Goal: Task Accomplishment & Management: Use online tool/utility

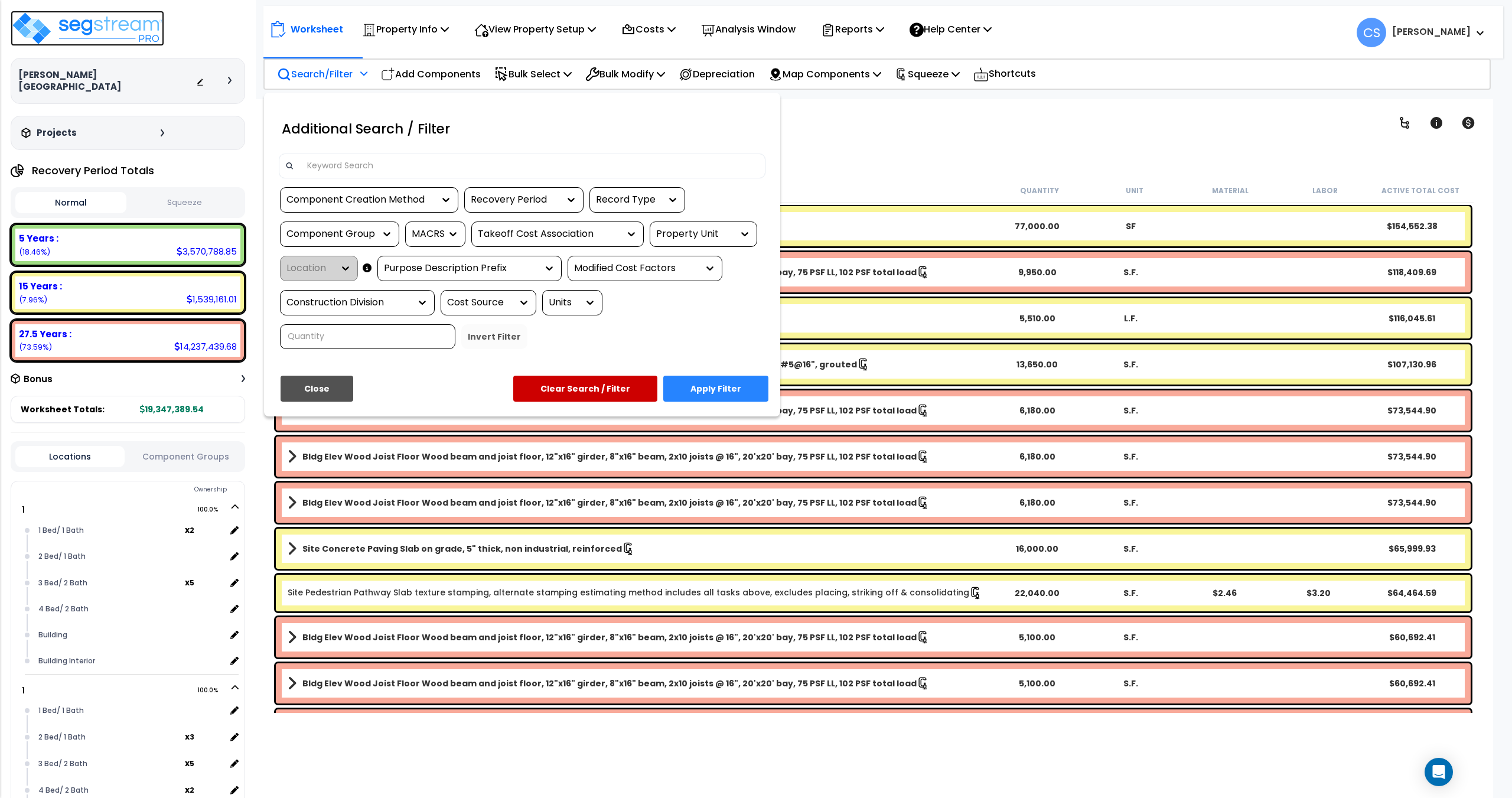
click at [385, 196] on div "Component Creation Method" at bounding box center [361, 200] width 148 height 13
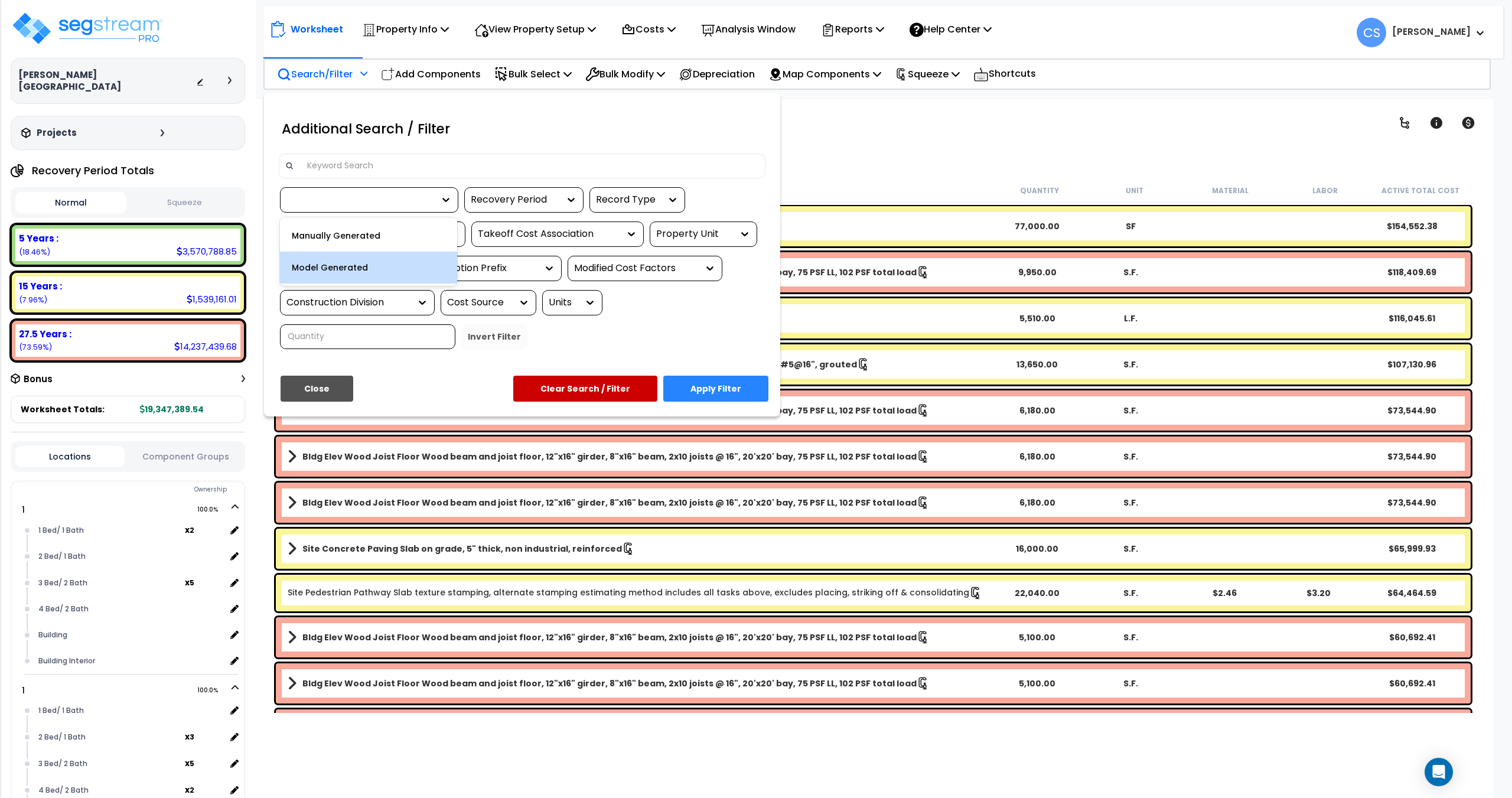
click at [358, 268] on div "Model Generated" at bounding box center [369, 268] width 177 height 31
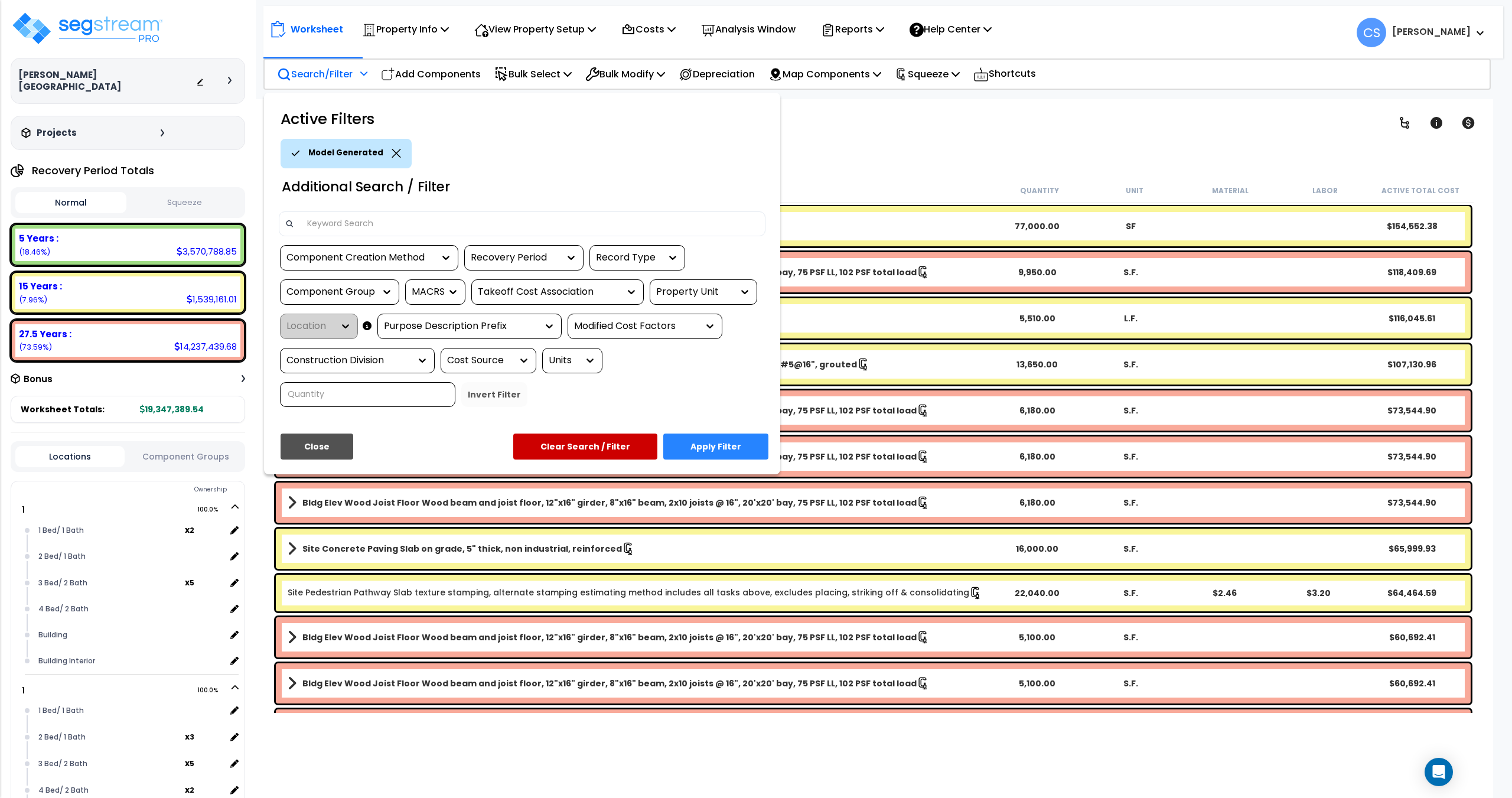
click at [511, 259] on div "Recovery Period" at bounding box center [515, 258] width 89 height 13
click at [495, 293] on div "5 Years" at bounding box center [553, 293] width 177 height 31
click at [351, 297] on div "Component Group" at bounding box center [331, 292] width 89 height 13
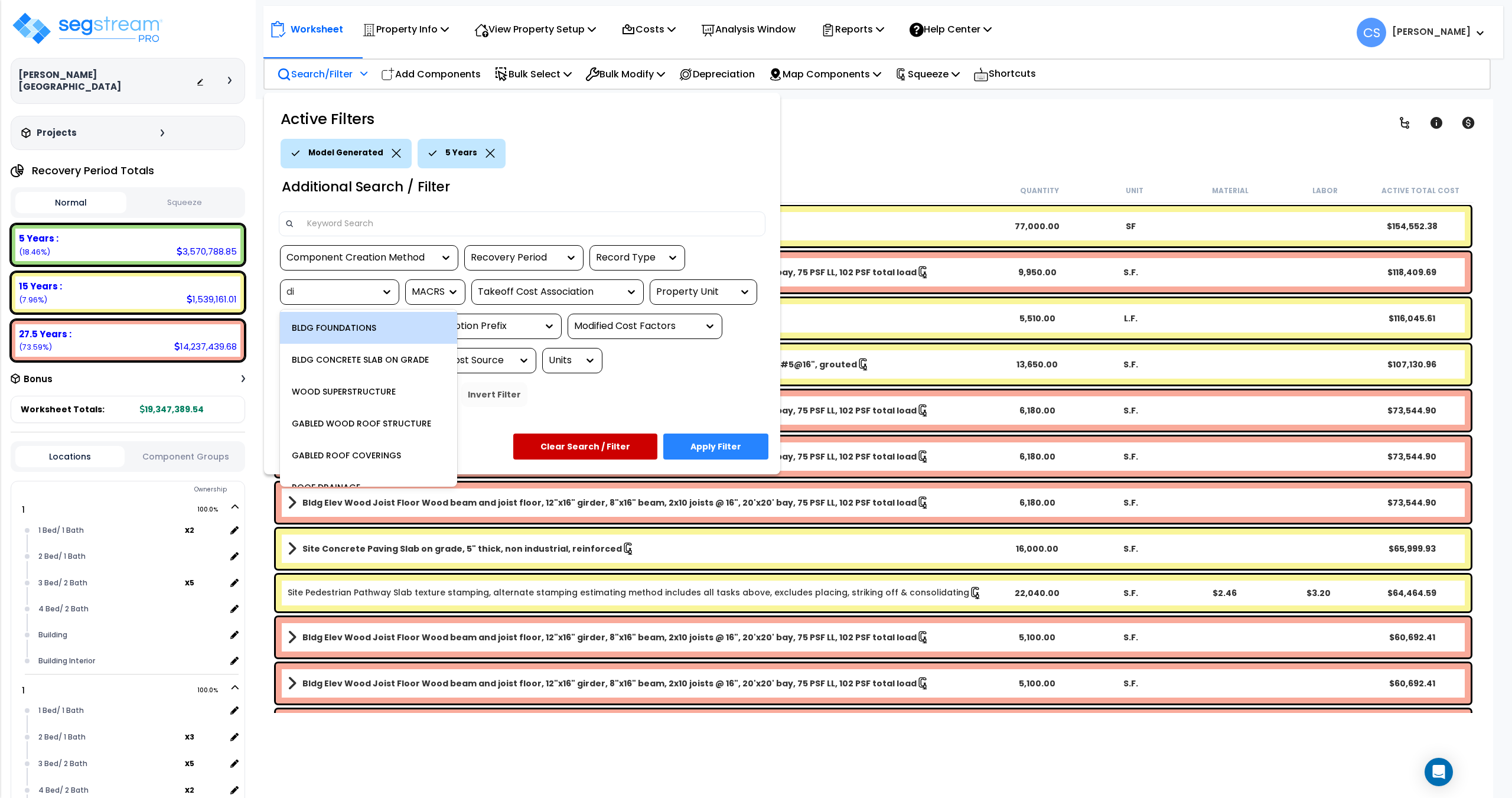
type input "dis"
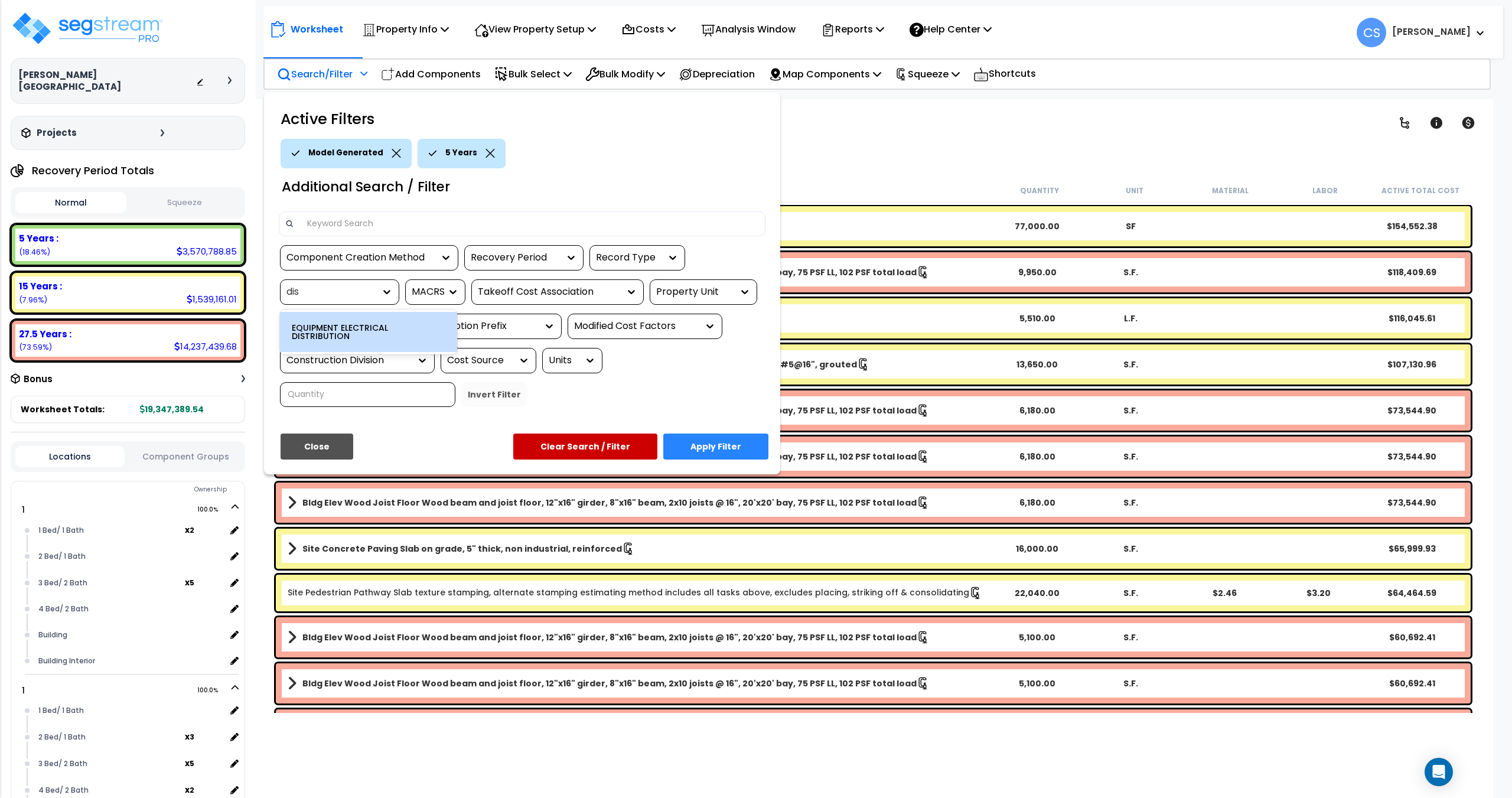
click at [356, 324] on div "EQUIPMENT ELECTRICAL DISTRIBUTION" at bounding box center [369, 331] width 177 height 40
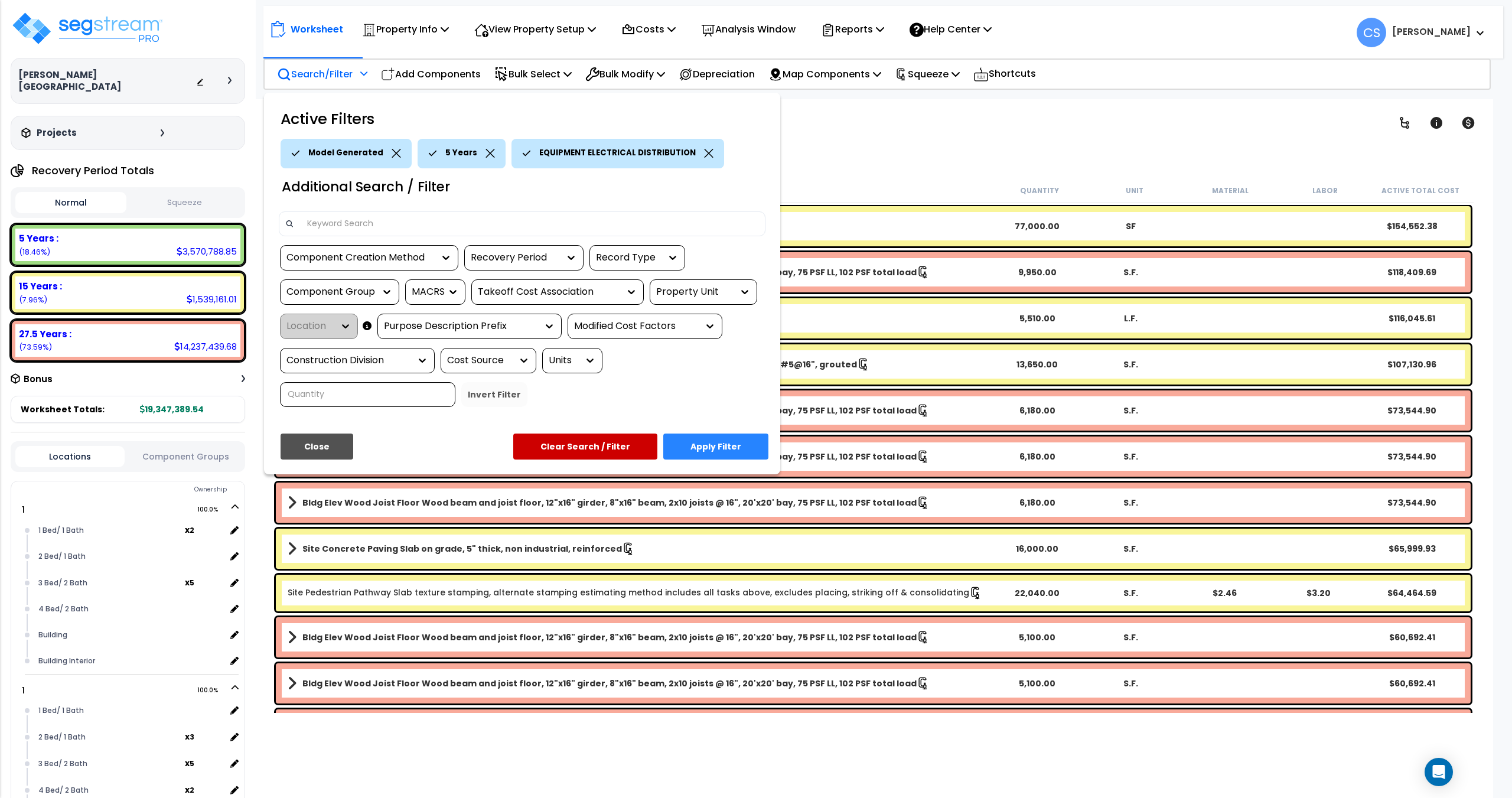
click at [727, 443] on button "Apply Filter" at bounding box center [715, 446] width 105 height 26
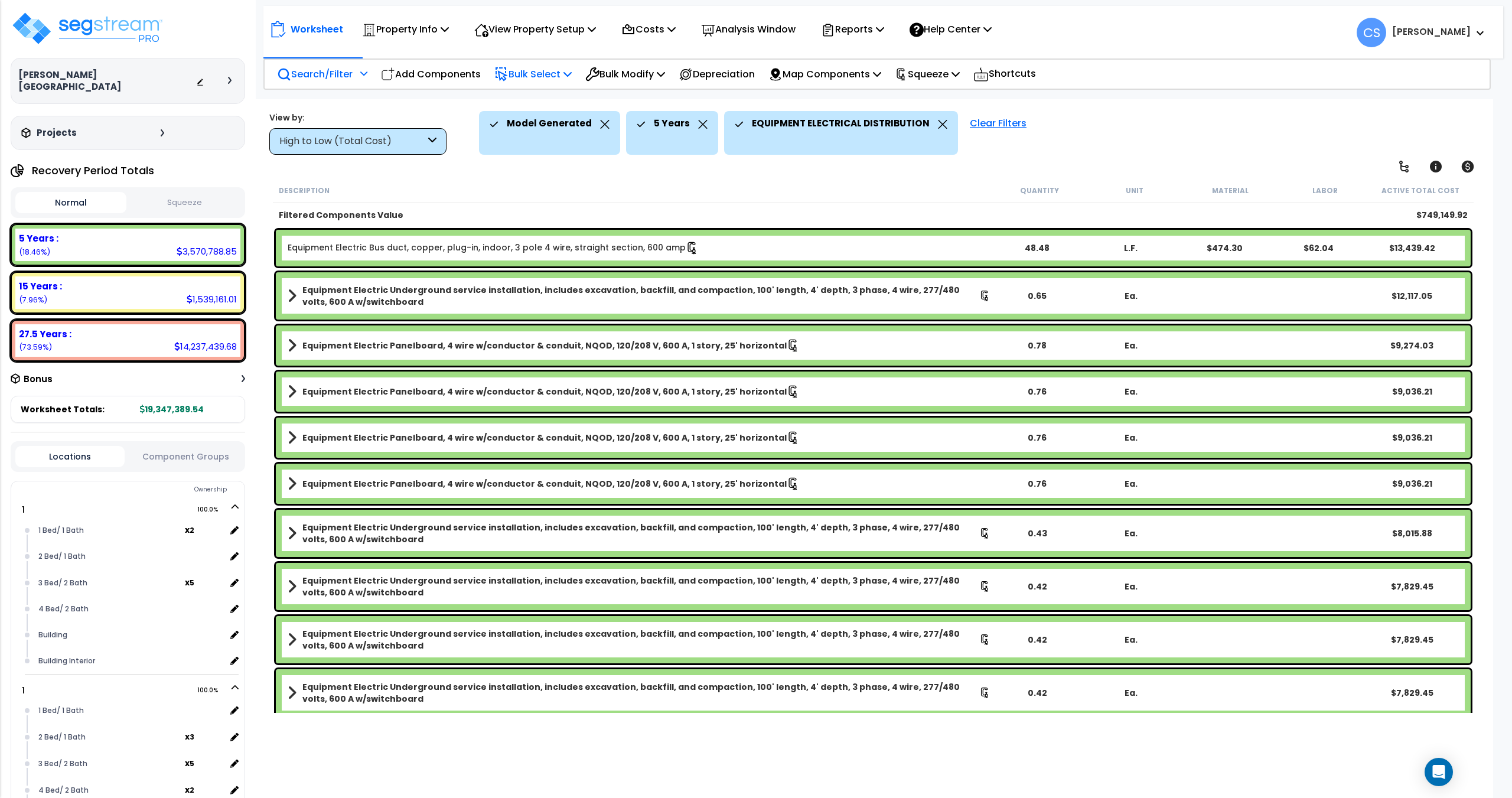
click at [572, 72] on icon at bounding box center [568, 73] width 8 height 9
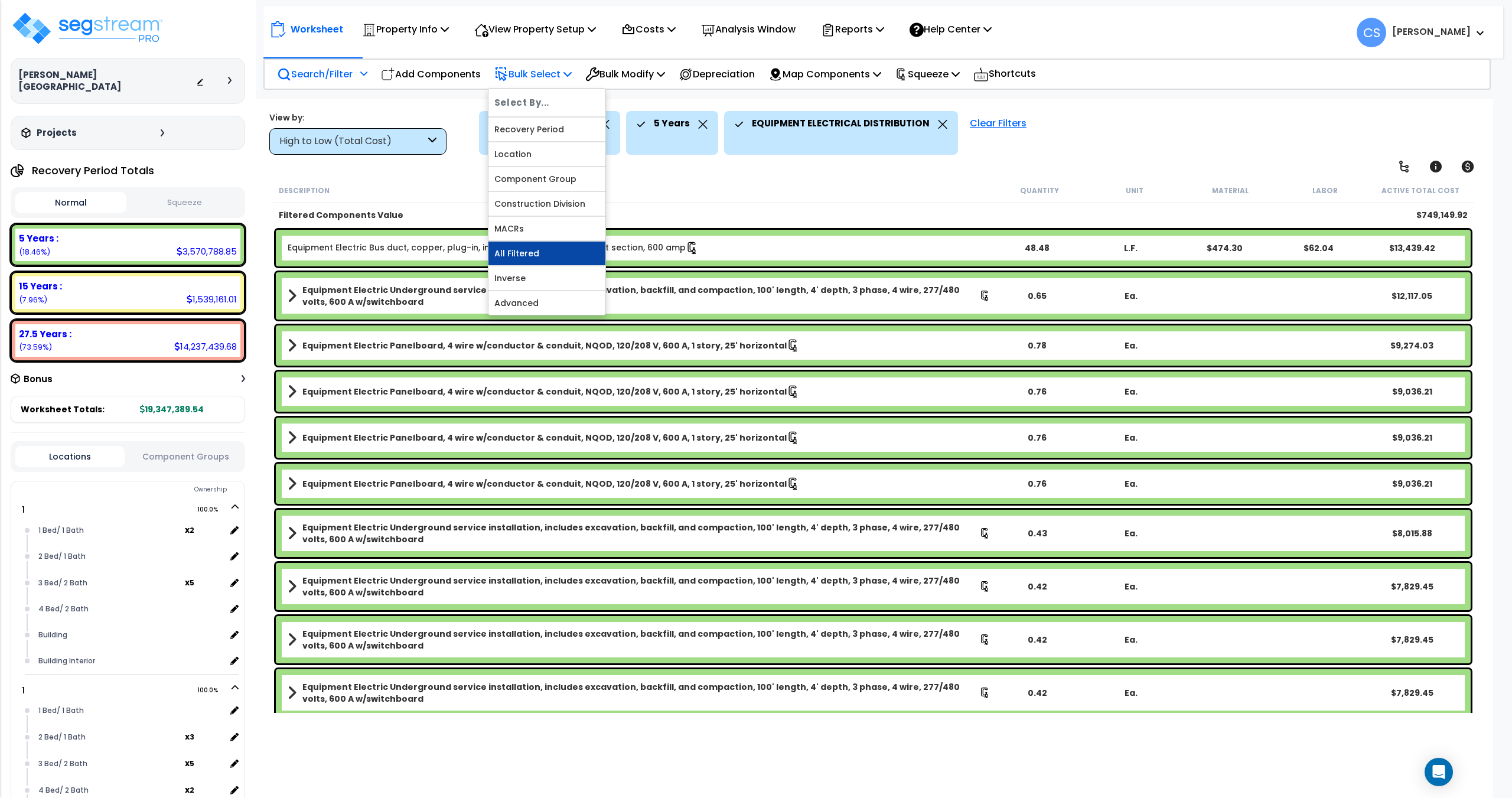
click at [532, 256] on link "All Filtered" at bounding box center [546, 253] width 117 height 24
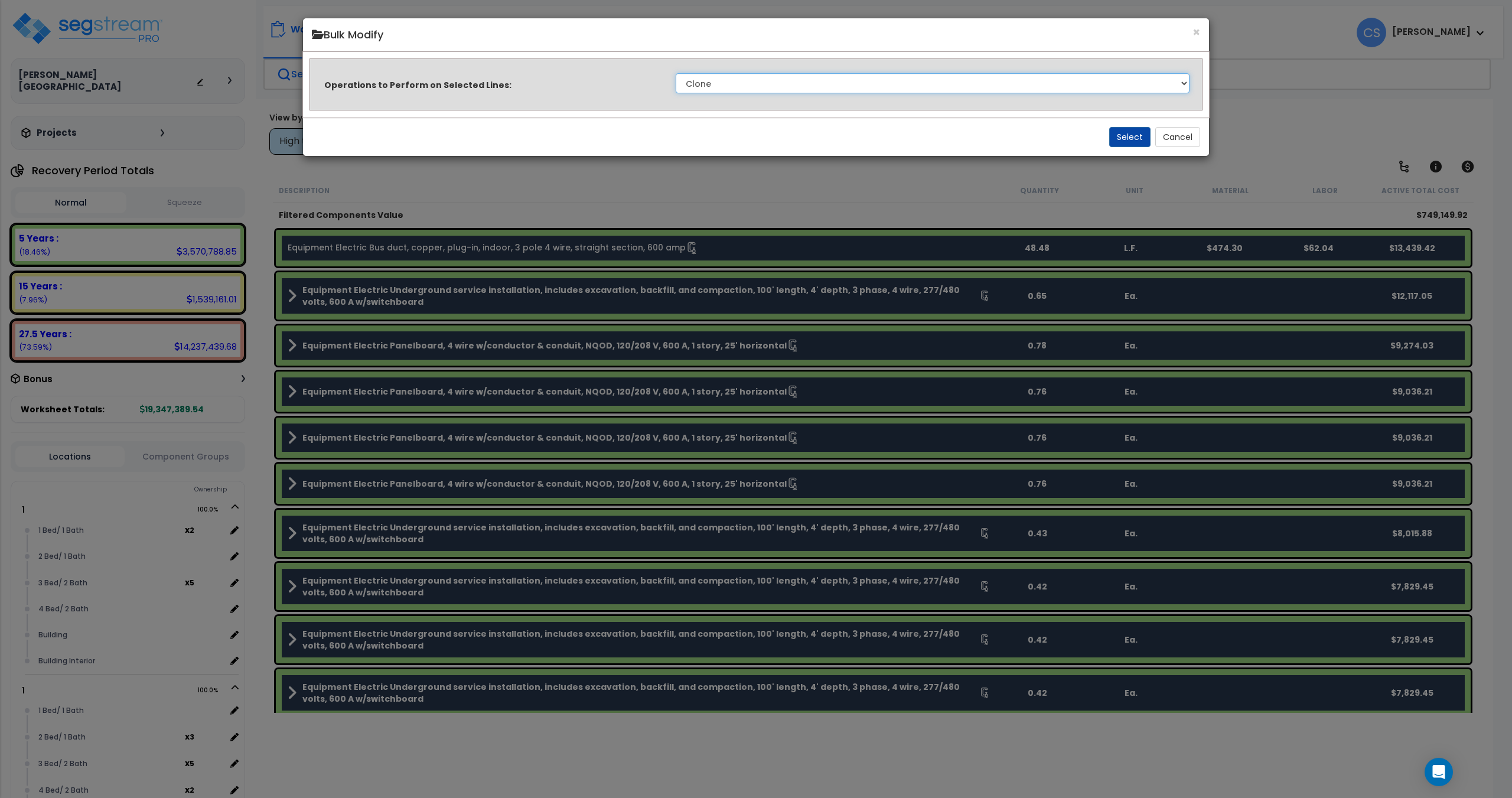
click at [709, 89] on select "Clone Delete Delete Zero Quantities Modify Component Group Modify Cost Sources …" at bounding box center [933, 83] width 514 height 20
select select "modifyTotalCostFactor"
click at [676, 73] on select "Clone Delete Delete Zero Quantities Modify Component Group Modify Cost Sources …" at bounding box center [933, 83] width 514 height 20
click at [1123, 134] on button "Select" at bounding box center [1130, 137] width 41 height 20
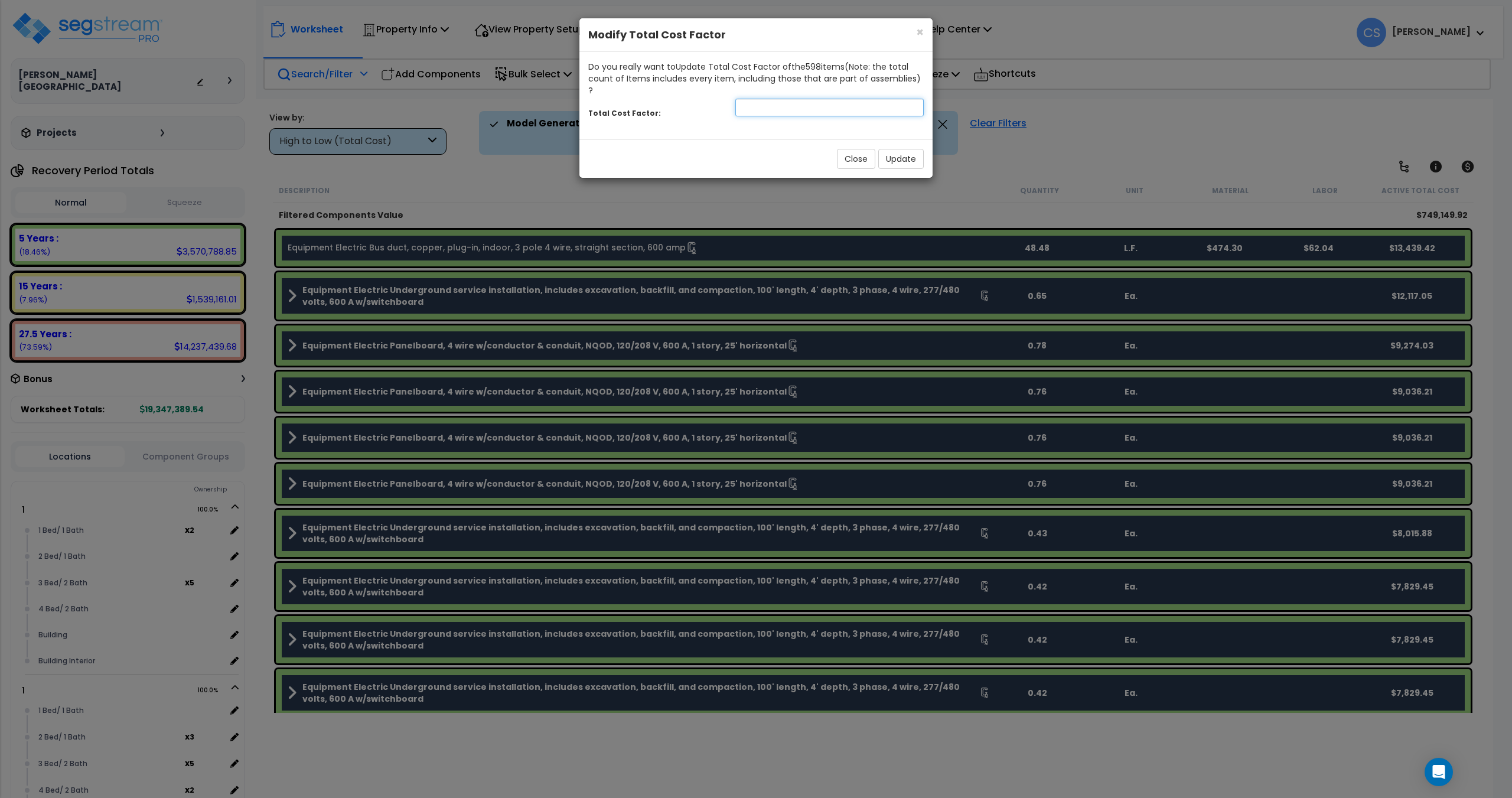
click at [823, 99] on input "number" at bounding box center [829, 107] width 188 height 17
type input "0.75"
click at [897, 149] on button "Update" at bounding box center [901, 159] width 46 height 20
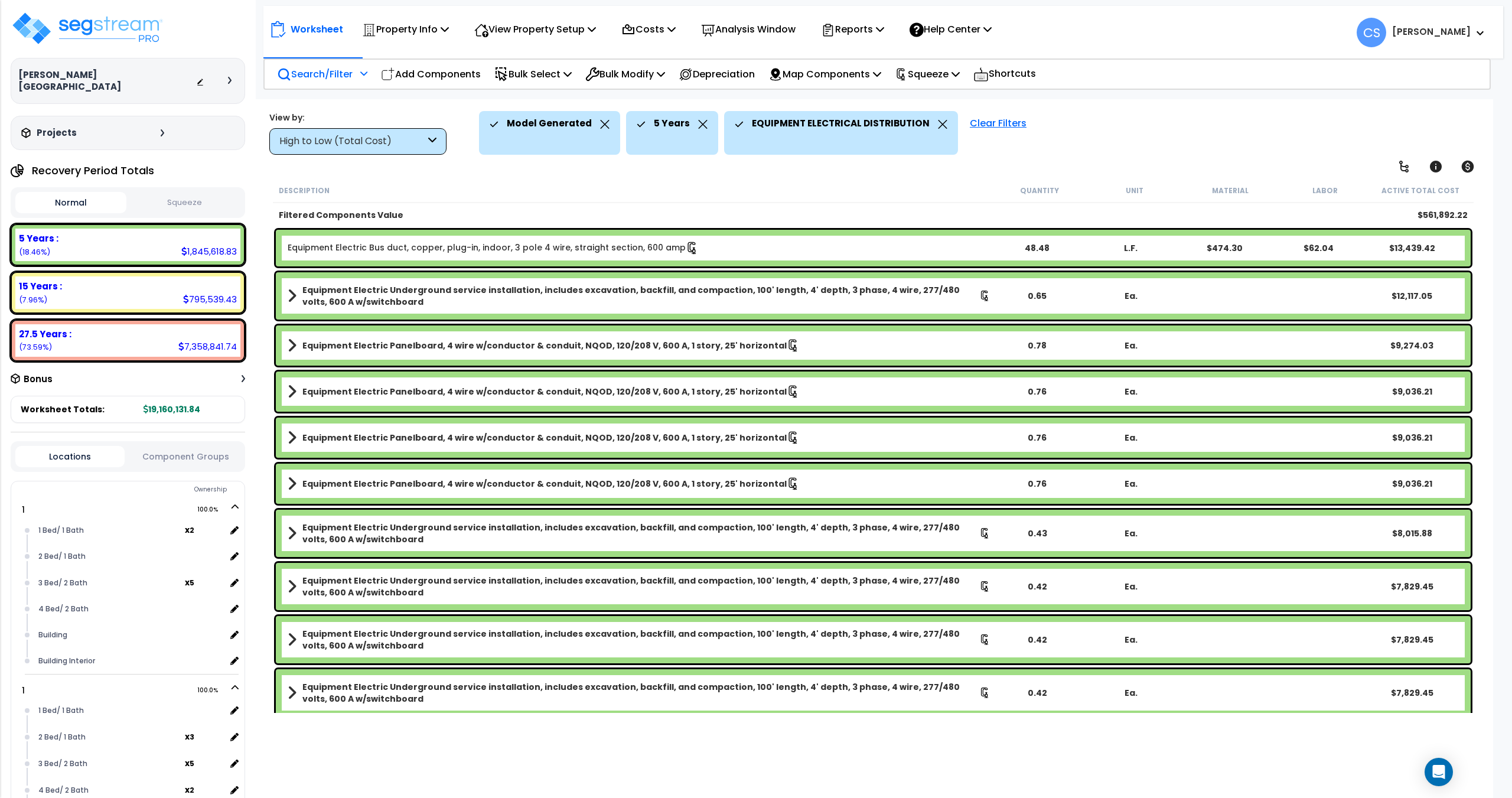
click at [565, 99] on div "Worksheet Property Info Property Setup Add Property Unit Template property Clon…" at bounding box center [874, 498] width 1240 height 798
click at [908, 75] on icon at bounding box center [902, 75] width 13 height 13
click at [928, 108] on link "Re-squeeze" at bounding box center [947, 102] width 117 height 27
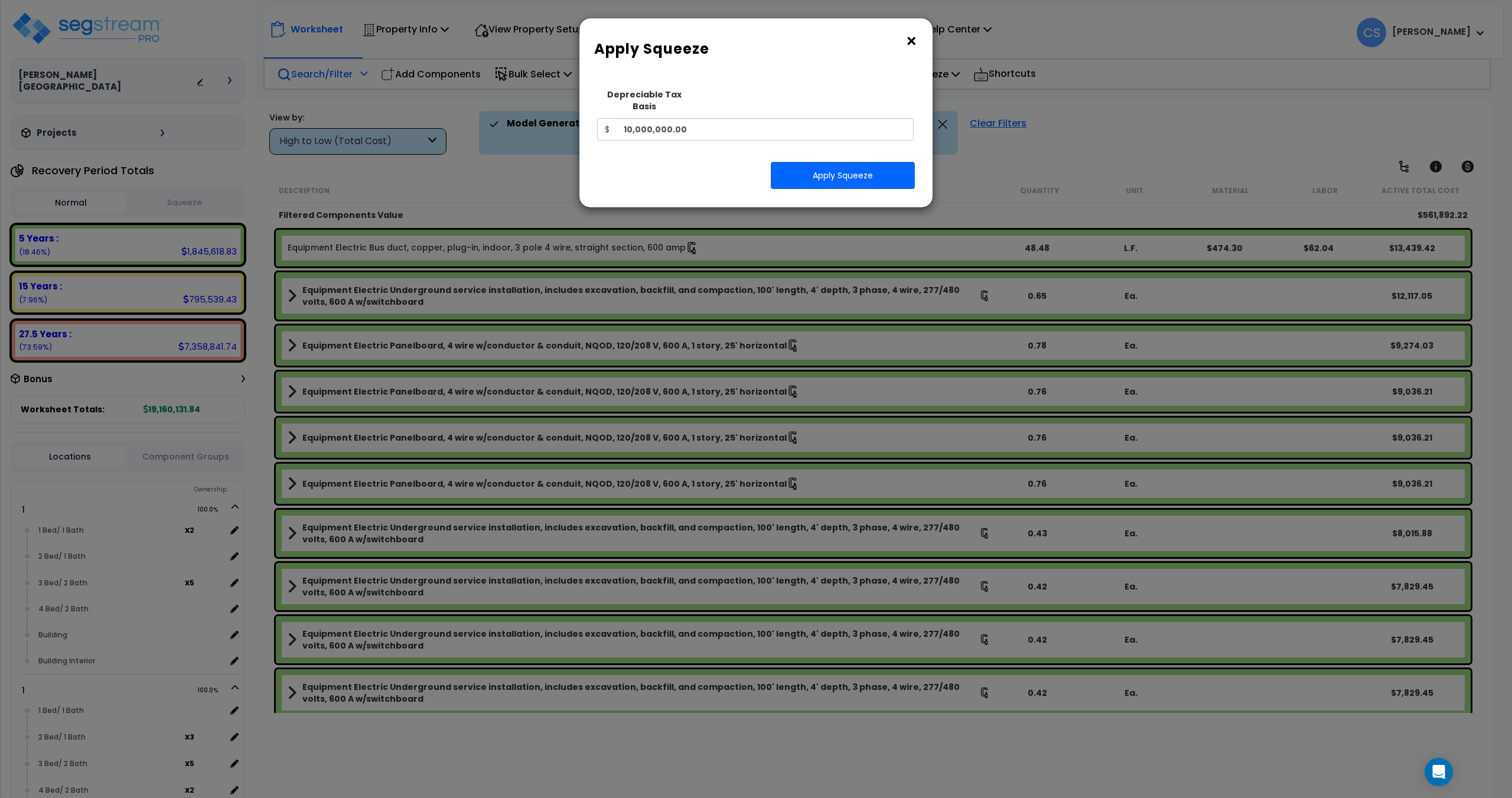
click at [732, 99] on div "Depreciable Tax Basis $ 10,000,000.00" at bounding box center [756, 112] width 317 height 58
click at [720, 118] on input "10,000,000.00" at bounding box center [765, 129] width 297 height 22
click at [715, 119] on input "10,000,000.00" at bounding box center [765, 129] width 297 height 22
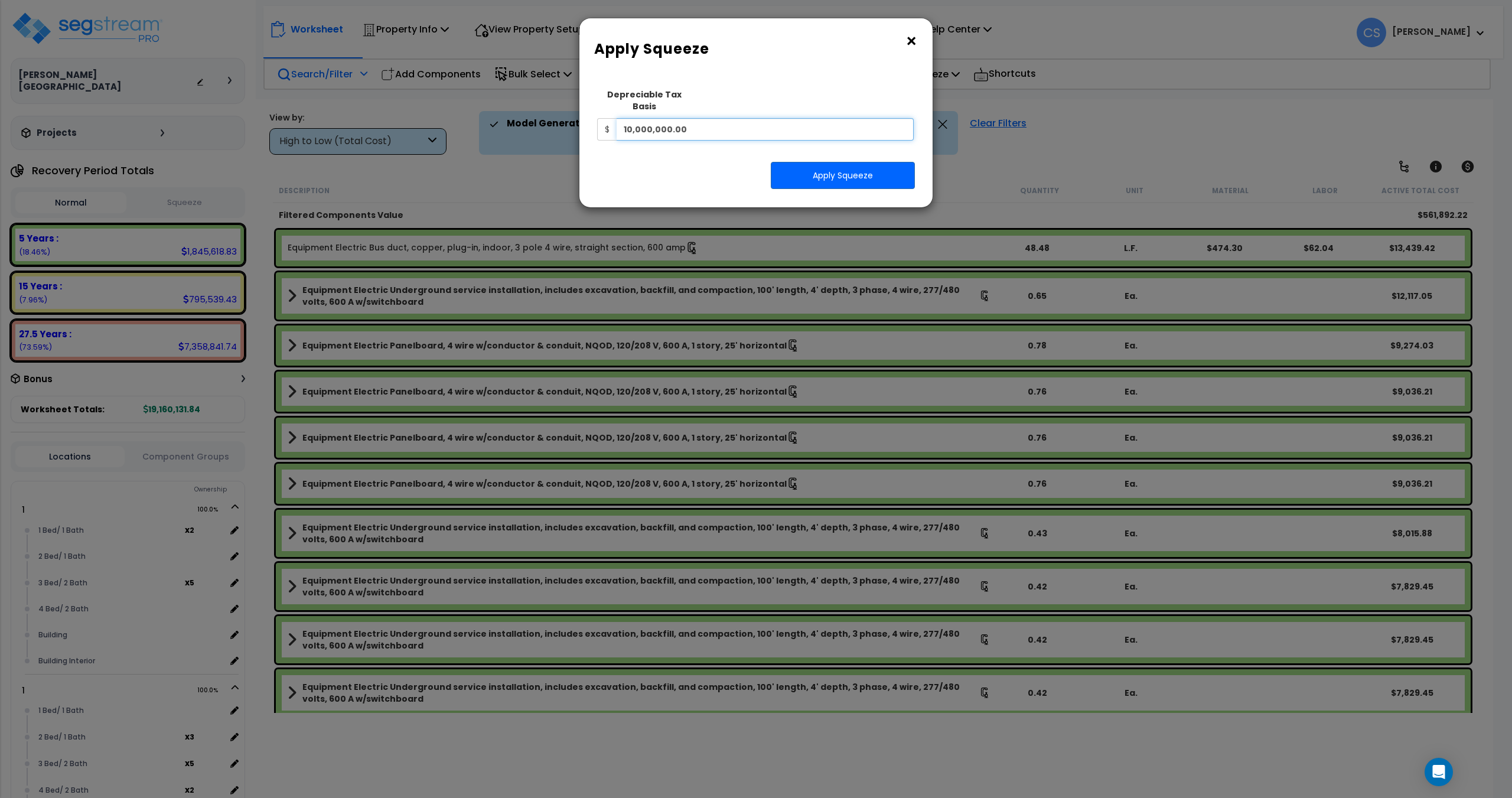
drag, startPoint x: 718, startPoint y: 119, endPoint x: 472, endPoint y: 104, distance: 246.5
click at [484, 104] on div "× Apply Squeeze Squeeze Type Select 1. Squeeze Entire Worksheet 2. Squeeze by T…" at bounding box center [756, 399] width 1512 height 798
click at [686, 120] on input "6,655" at bounding box center [765, 129] width 297 height 22
type input "6,655,772"
click at [857, 163] on button "Apply Squeeze" at bounding box center [843, 175] width 144 height 27
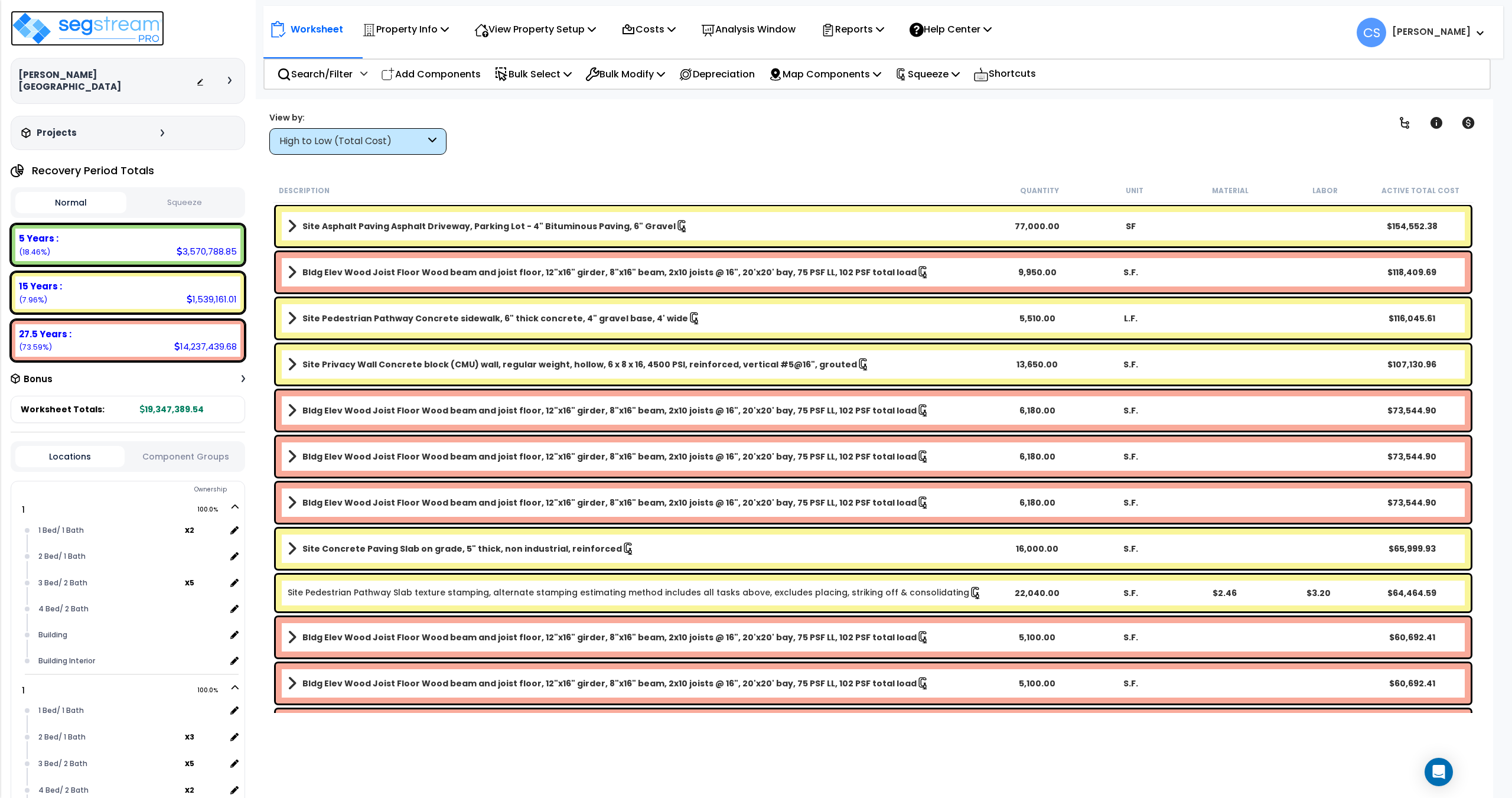
click at [101, 27] on img at bounding box center [87, 28] width 153 height 36
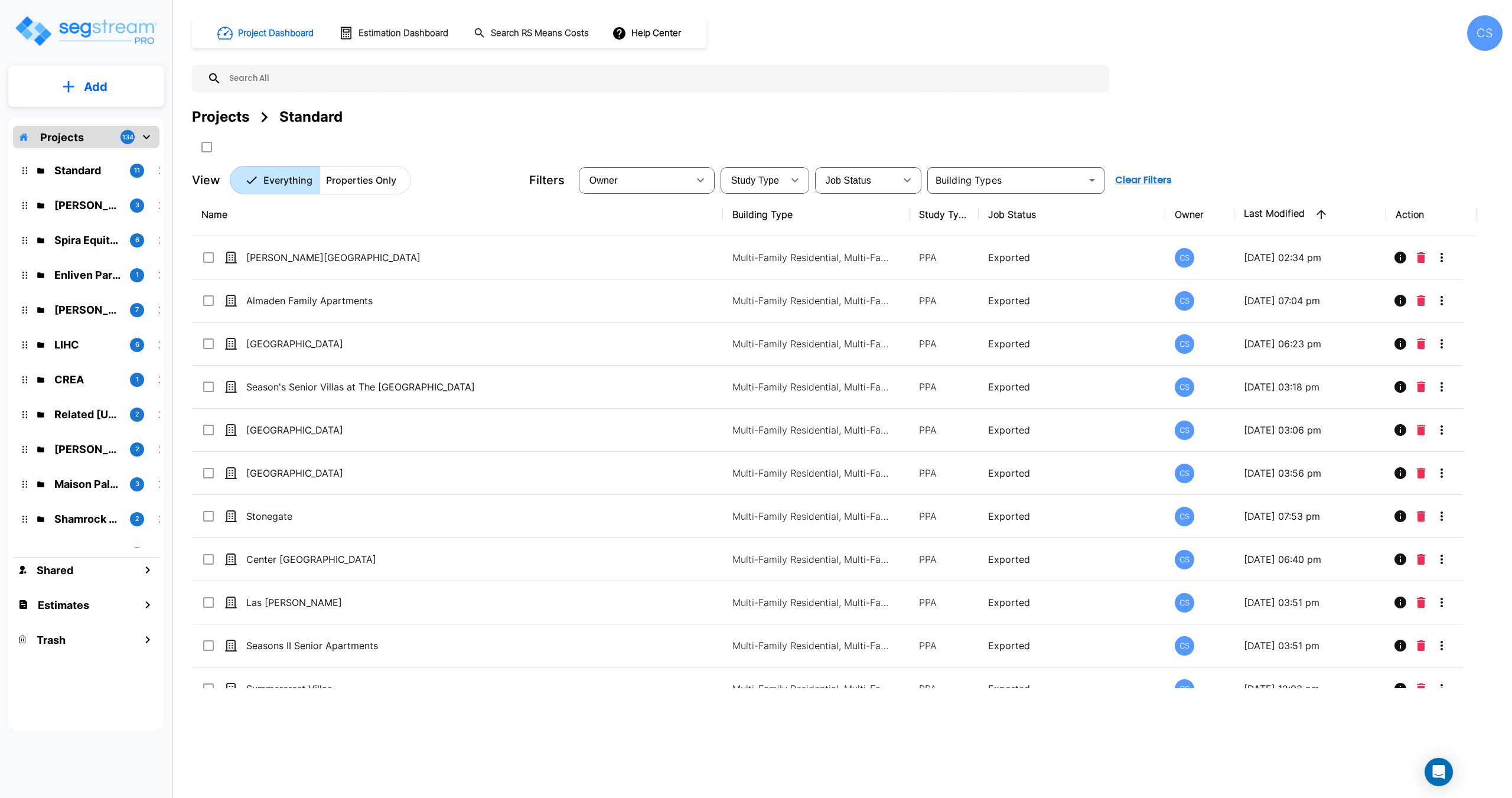
click at [226, 124] on div "Projects" at bounding box center [220, 117] width 57 height 22
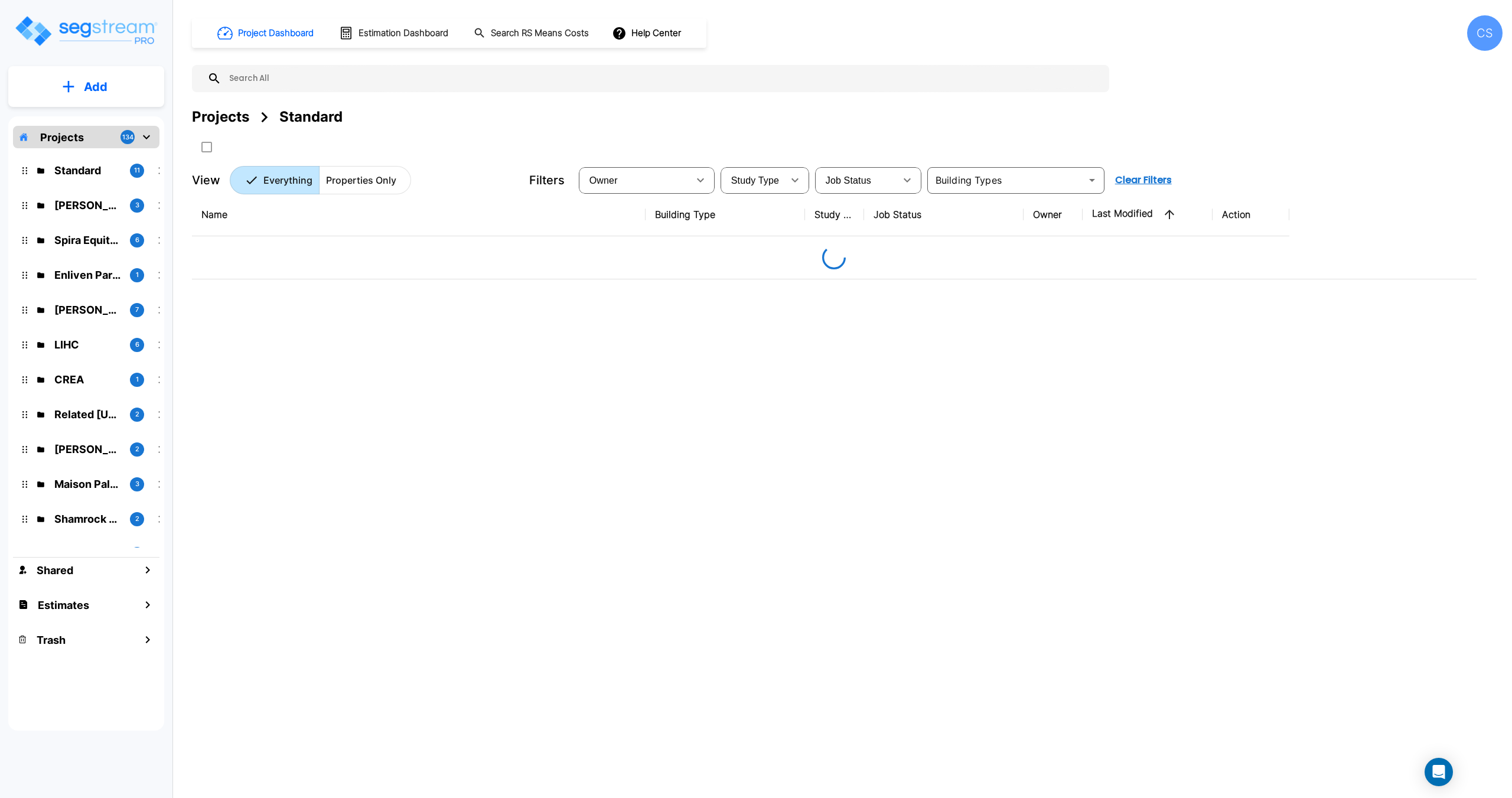
click at [284, 80] on input "text" at bounding box center [662, 78] width 882 height 27
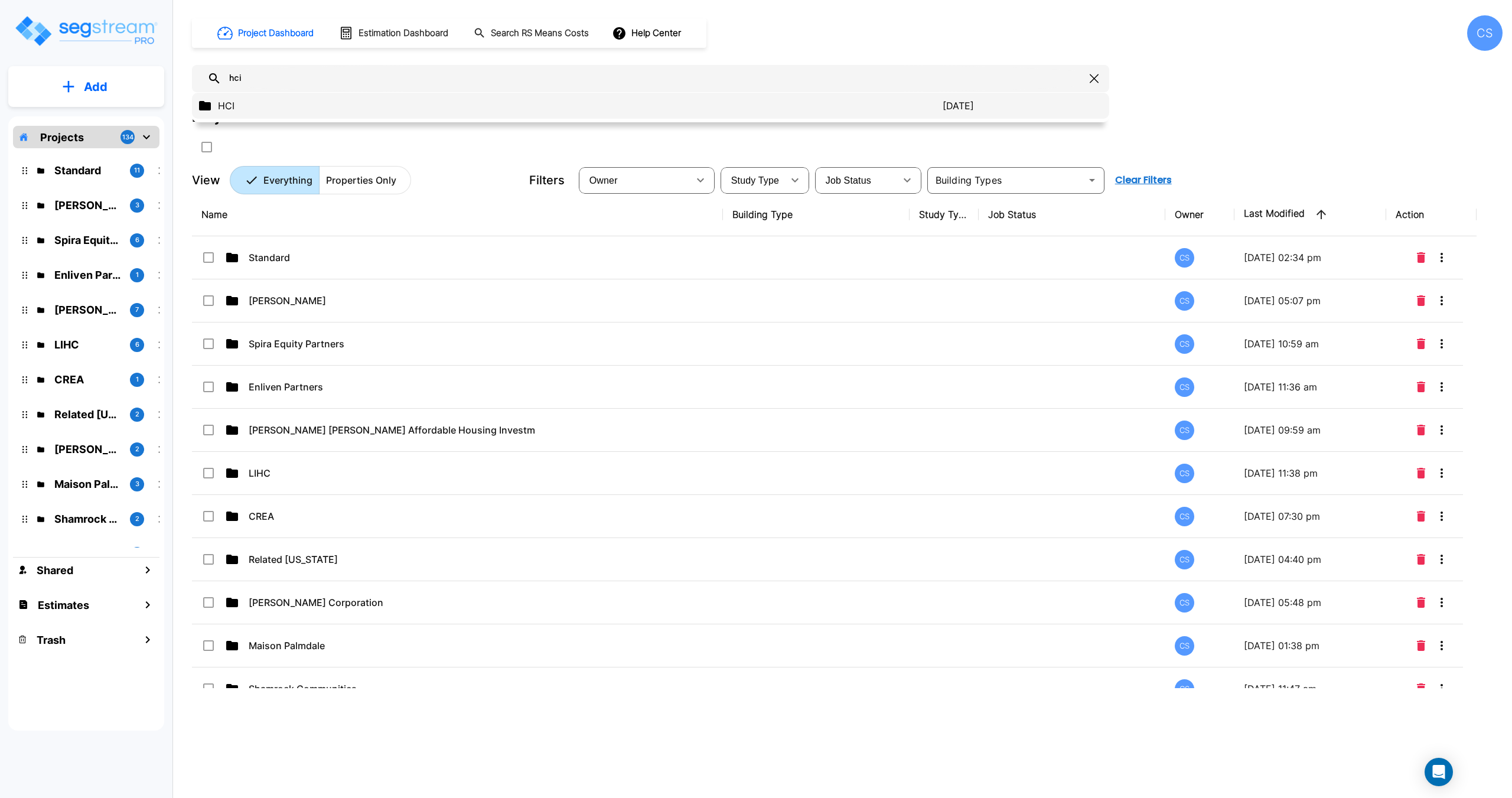
type input "hci"
click at [237, 103] on p "HCI" at bounding box center [580, 105] width 724 height 14
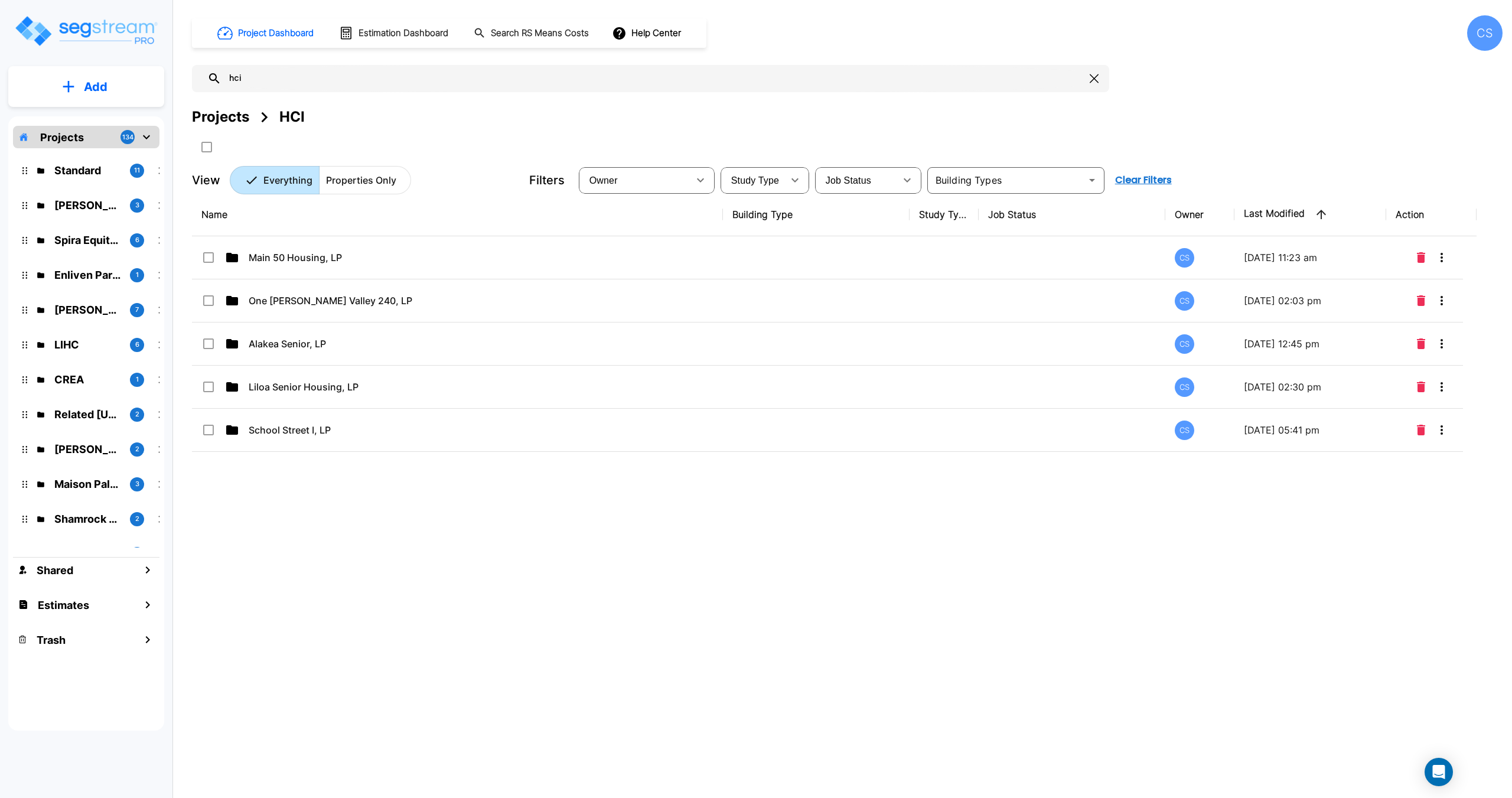
click at [70, 89] on icon "mailbox folders" at bounding box center [69, 86] width 12 height 12
click at [87, 115] on p "Add Folder" at bounding box center [93, 118] width 48 height 14
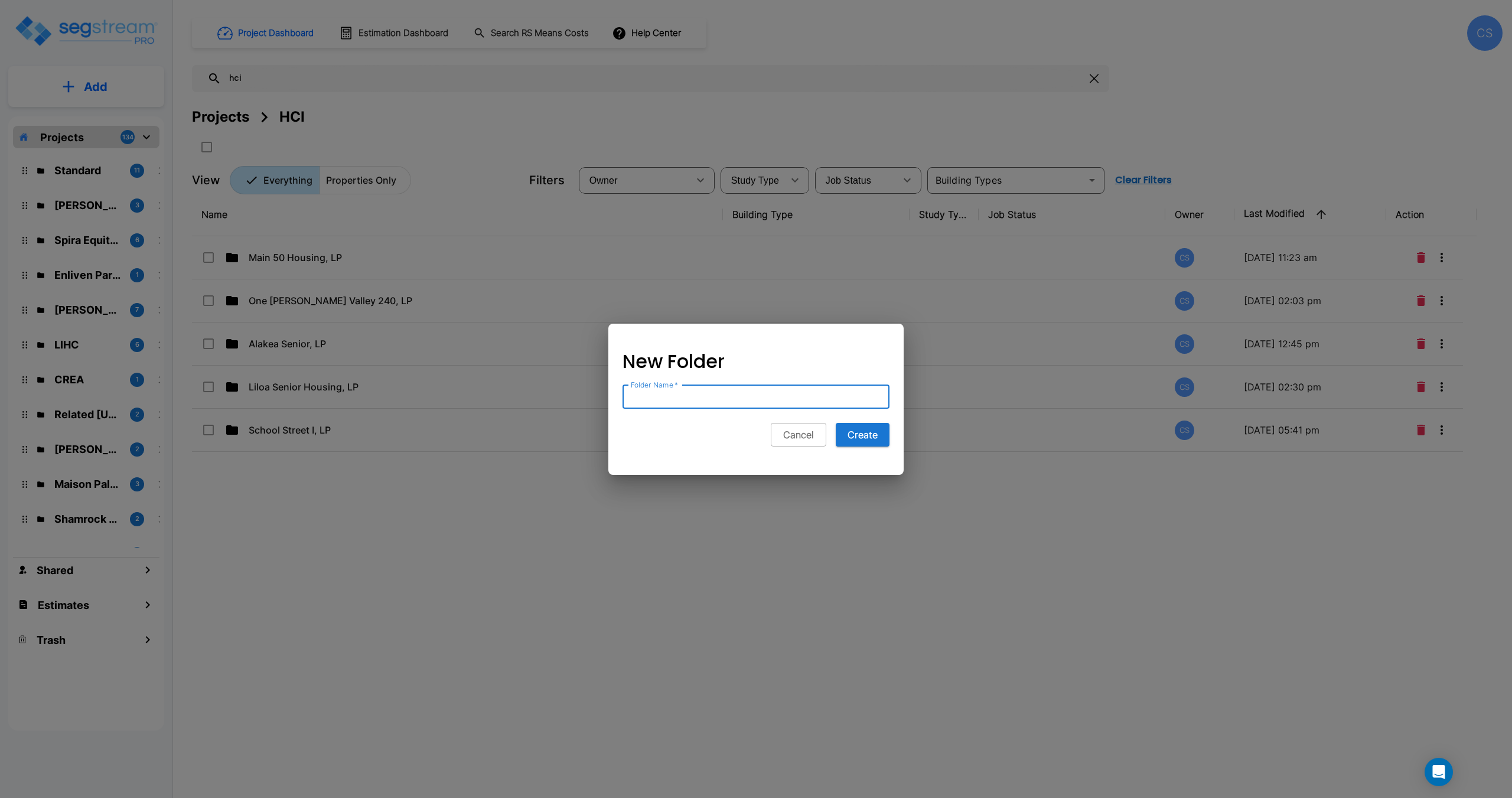
click at [676, 389] on div "Folder Name   * Folder Name   *" at bounding box center [756, 397] width 267 height 24
click at [679, 393] on div "Folder Name   * Folder Name   *" at bounding box center [756, 397] width 267 height 24
paste input "[GEOGRAPHIC_DATA]/[GEOGRAPHIC_DATA], L.P."
type input "[GEOGRAPHIC_DATA]/[GEOGRAPHIC_DATA], L.P."
click at [877, 438] on button "Create" at bounding box center [862, 434] width 54 height 24
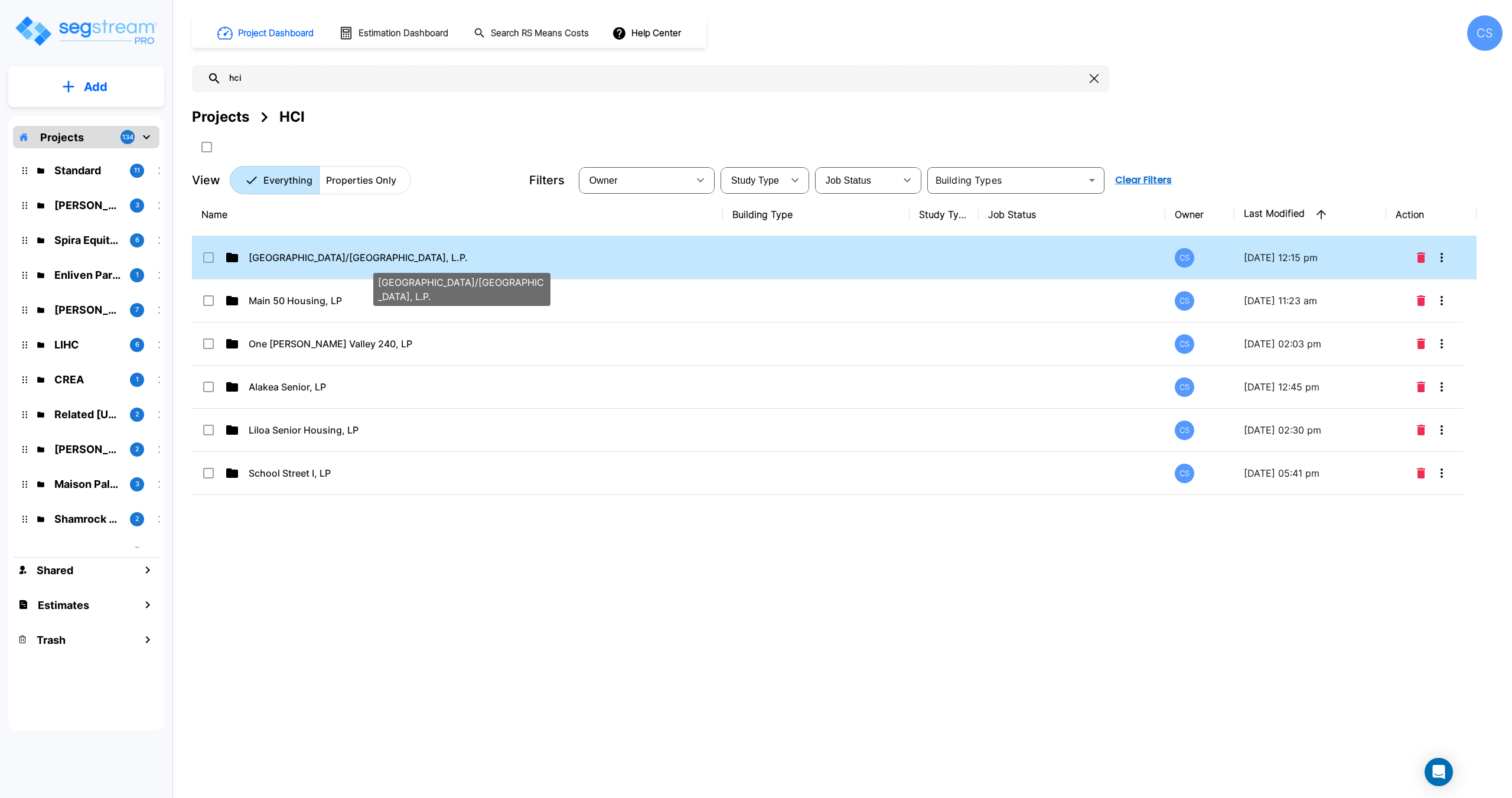
click at [273, 264] on span "[GEOGRAPHIC_DATA]/[GEOGRAPHIC_DATA], L.P." at bounding box center [358, 257] width 219 height 14
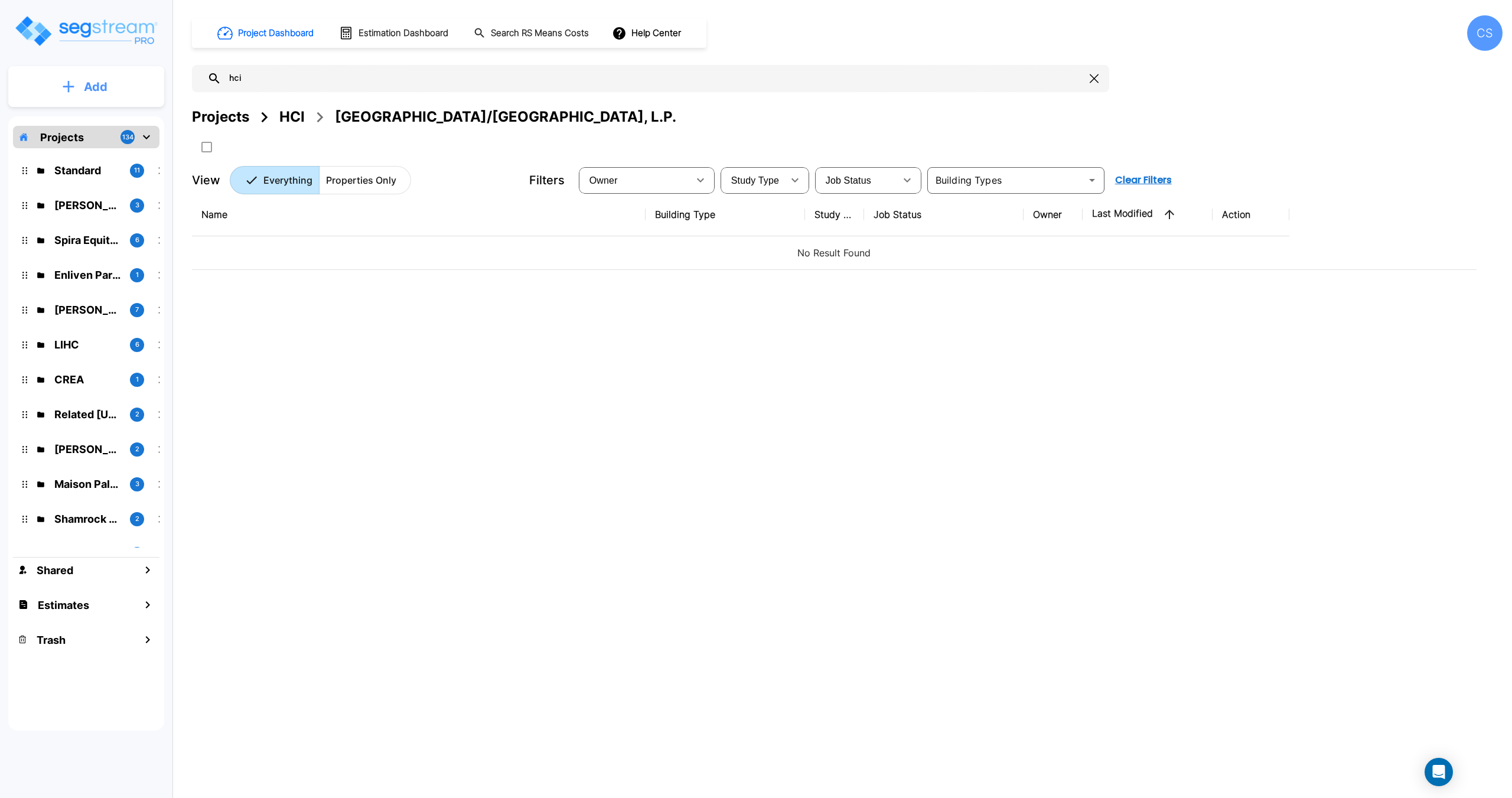
click at [94, 89] on p "Add" at bounding box center [95, 86] width 24 height 17
click at [114, 151] on p "Add Property" at bounding box center [93, 152] width 61 height 14
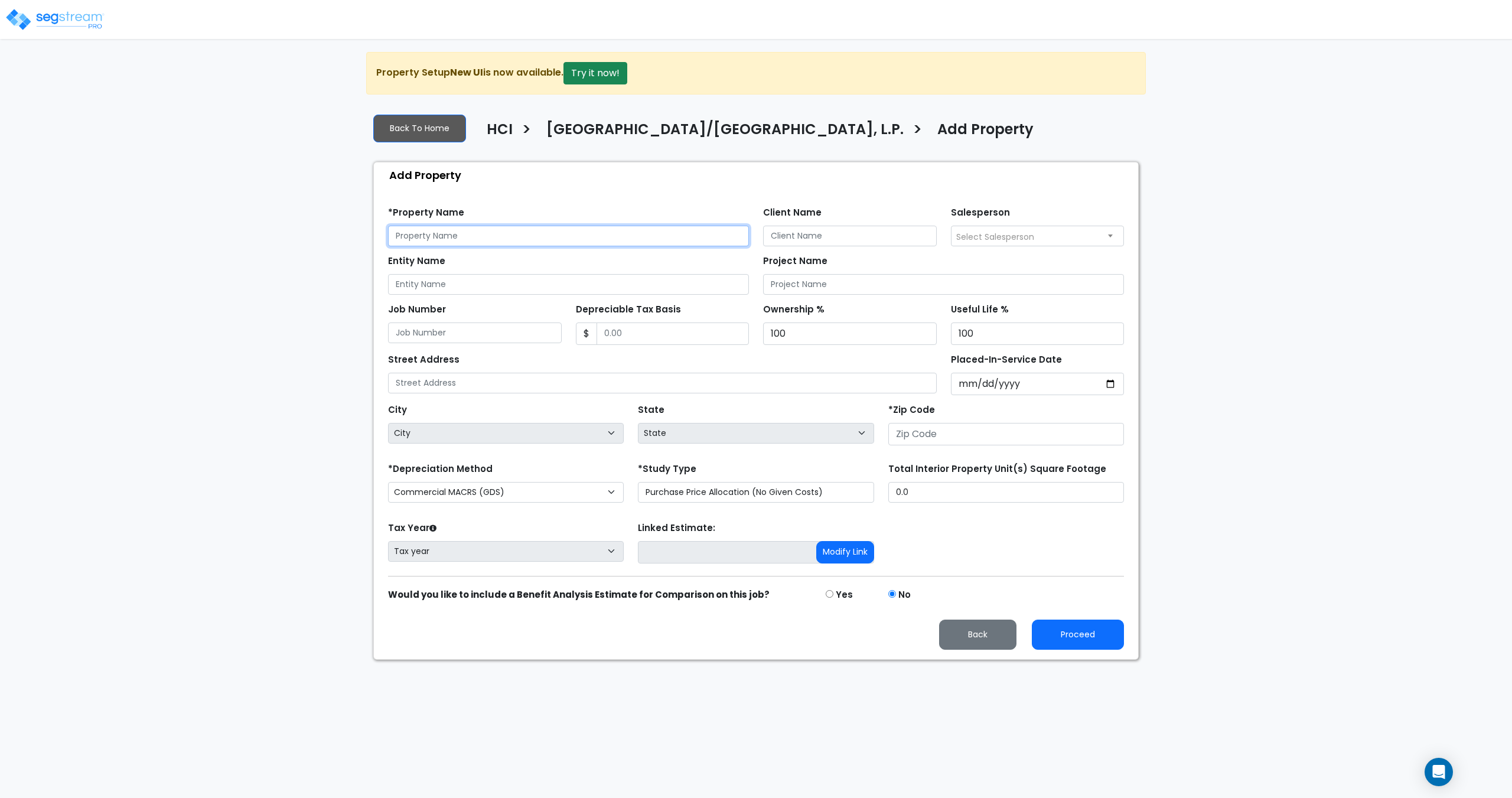
click at [468, 240] on input "text" at bounding box center [568, 235] width 361 height 21
paste input "Desert Spring Apartments"
type input "Desert Spring Apartments"
click at [502, 496] on select "Commercial MACRS (GDS) Commercial MACRS (GDS) Extended Commercial MACRS (ADS) C…" at bounding box center [506, 492] width 235 height 21
select select "CRM(_8"
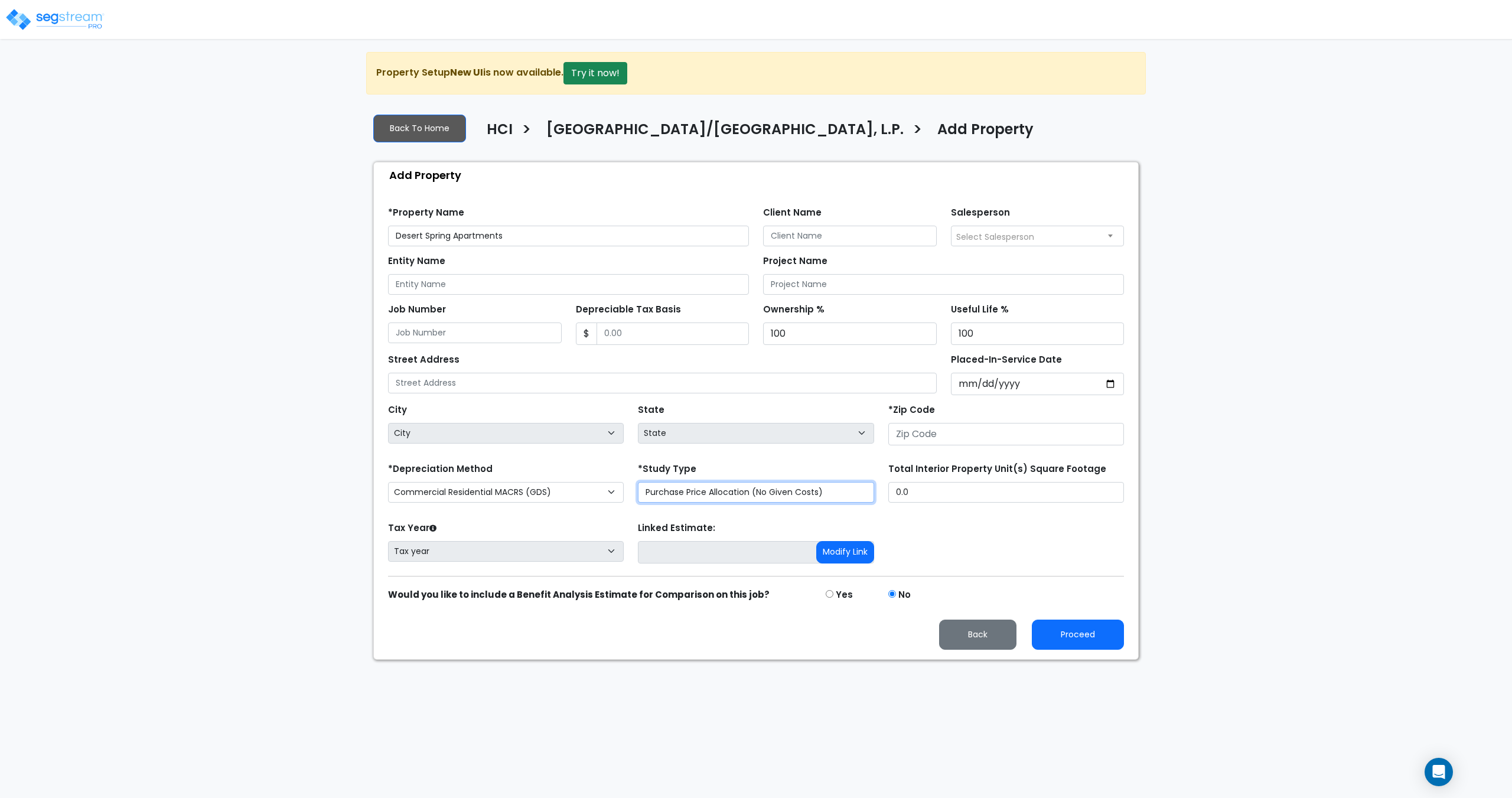
click at [736, 488] on select "Purchase Price Allocation (No Given Costs) New Construction / Reno / TI's (Give…" at bounding box center [756, 492] width 235 height 21
click at [638, 482] on select "Purchase Price Allocation (No Given Costs) New Construction / Reno / TI's (Give…" at bounding box center [756, 492] width 235 height 21
drag, startPoint x: 713, startPoint y: 488, endPoint x: 705, endPoint y: 501, distance: 15.3
click at [713, 488] on select "Purchase Price Allocation (No Given Costs) New Construction / Reno / TI's (Give…" at bounding box center [756, 492] width 235 height 21
select select "NEW"
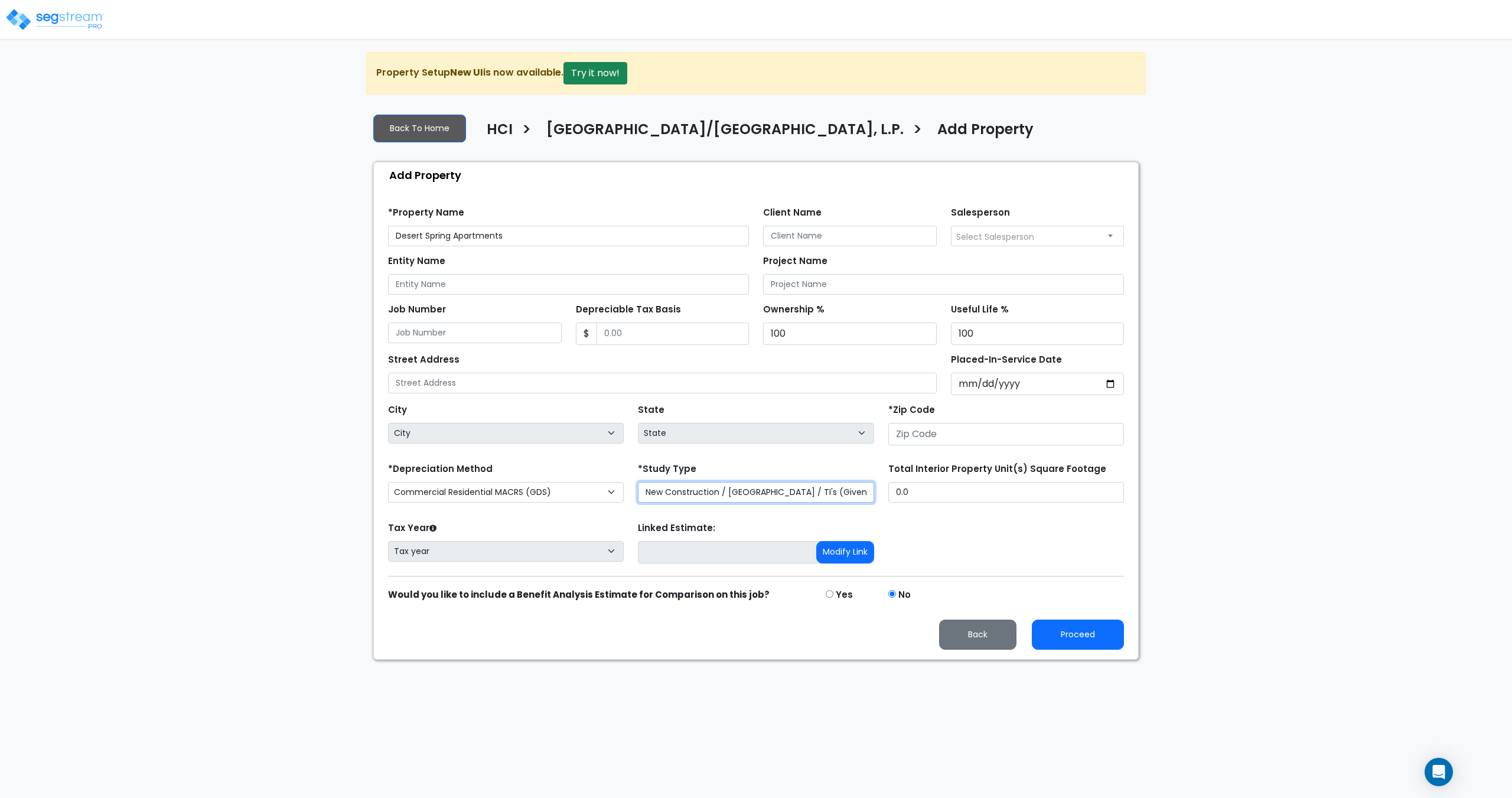
click at [638, 482] on select "Purchase Price Allocation (No Given Costs) New Construction / Reno / TI's (Give…" at bounding box center [756, 492] width 235 height 21
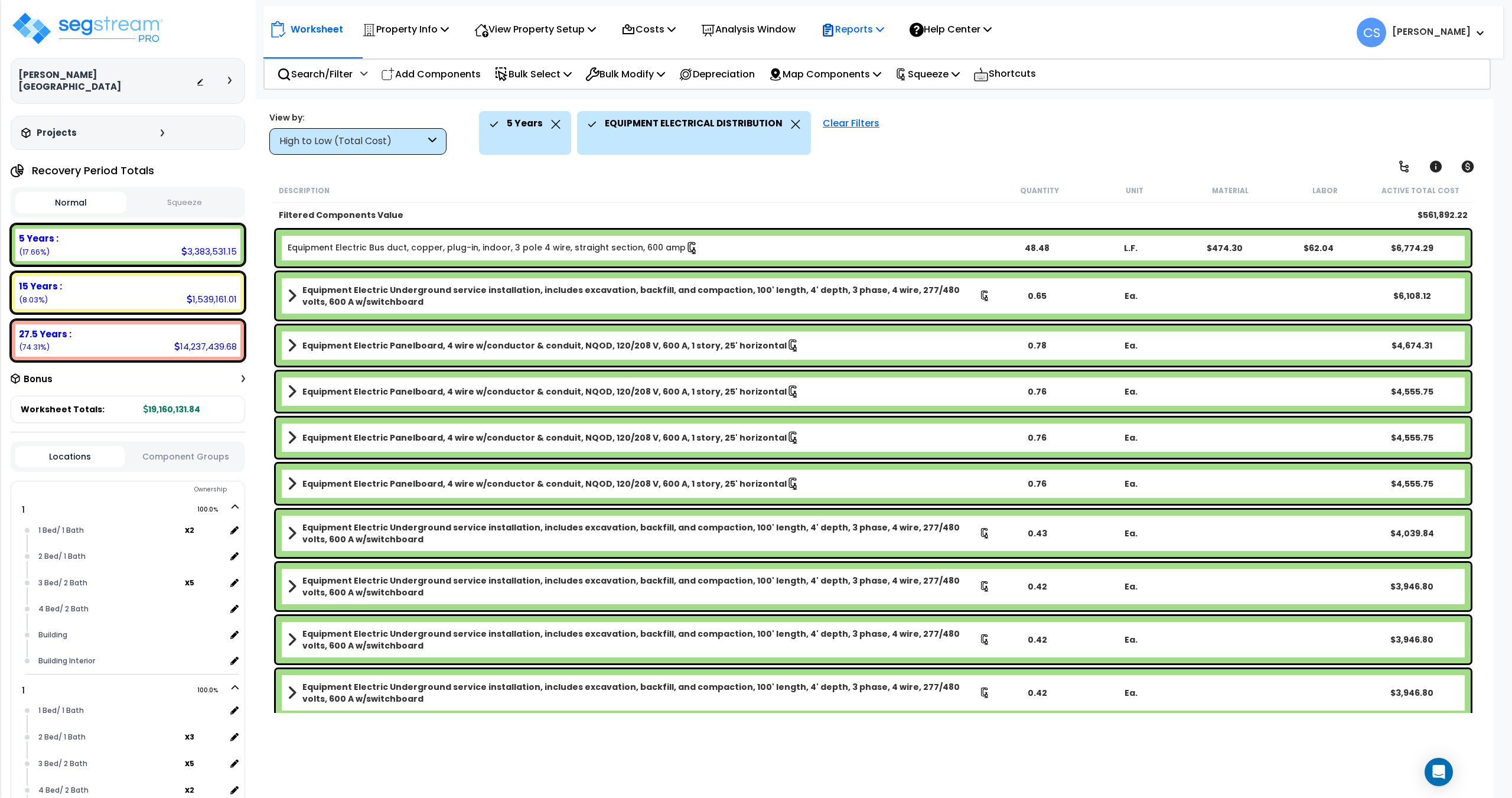
click at [884, 34] on p "Reports" at bounding box center [853, 29] width 63 height 16
click at [877, 55] on link "Get Report" at bounding box center [873, 56] width 117 height 24
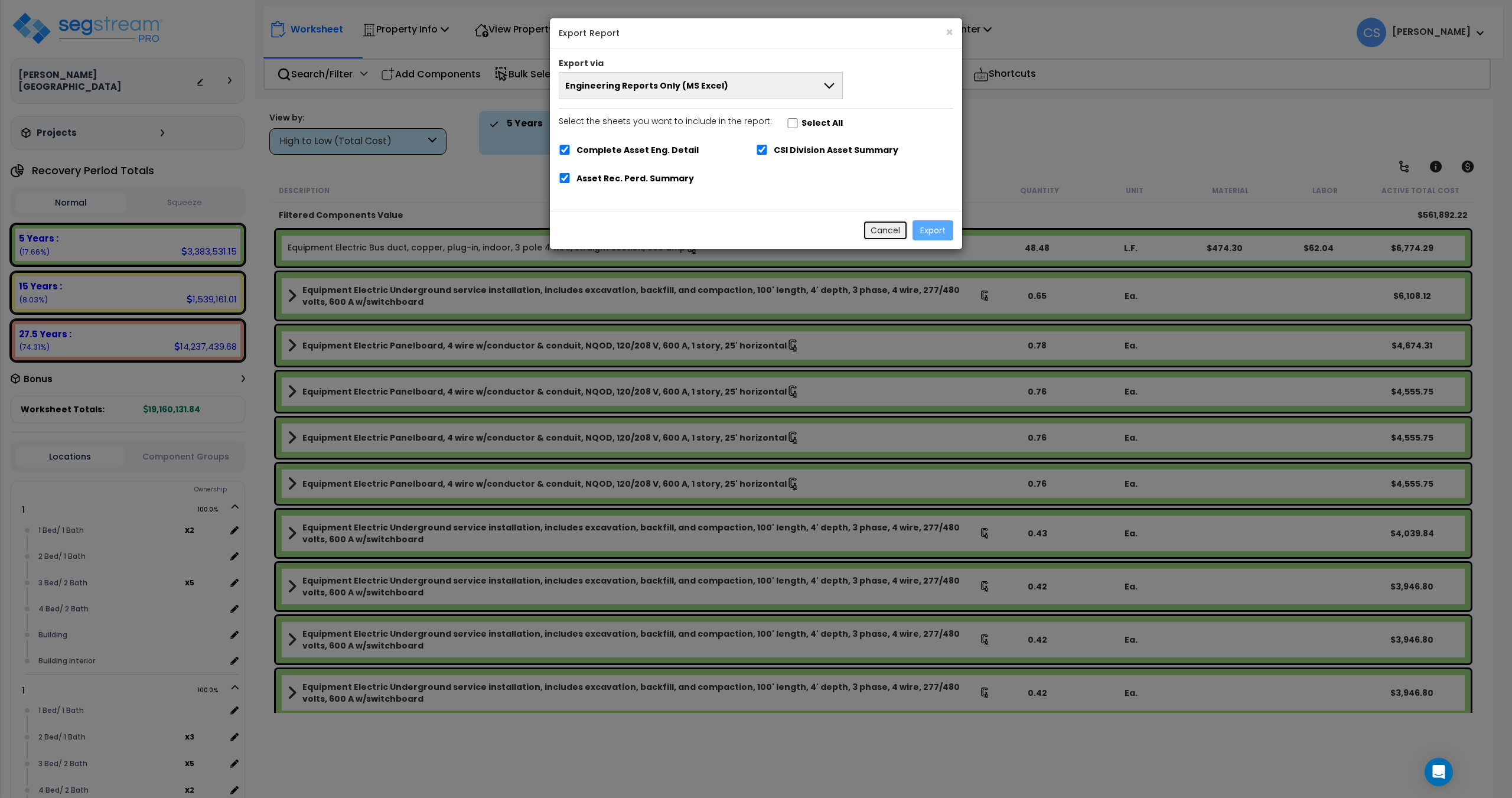
click at [880, 233] on button "Cancel" at bounding box center [885, 230] width 45 height 20
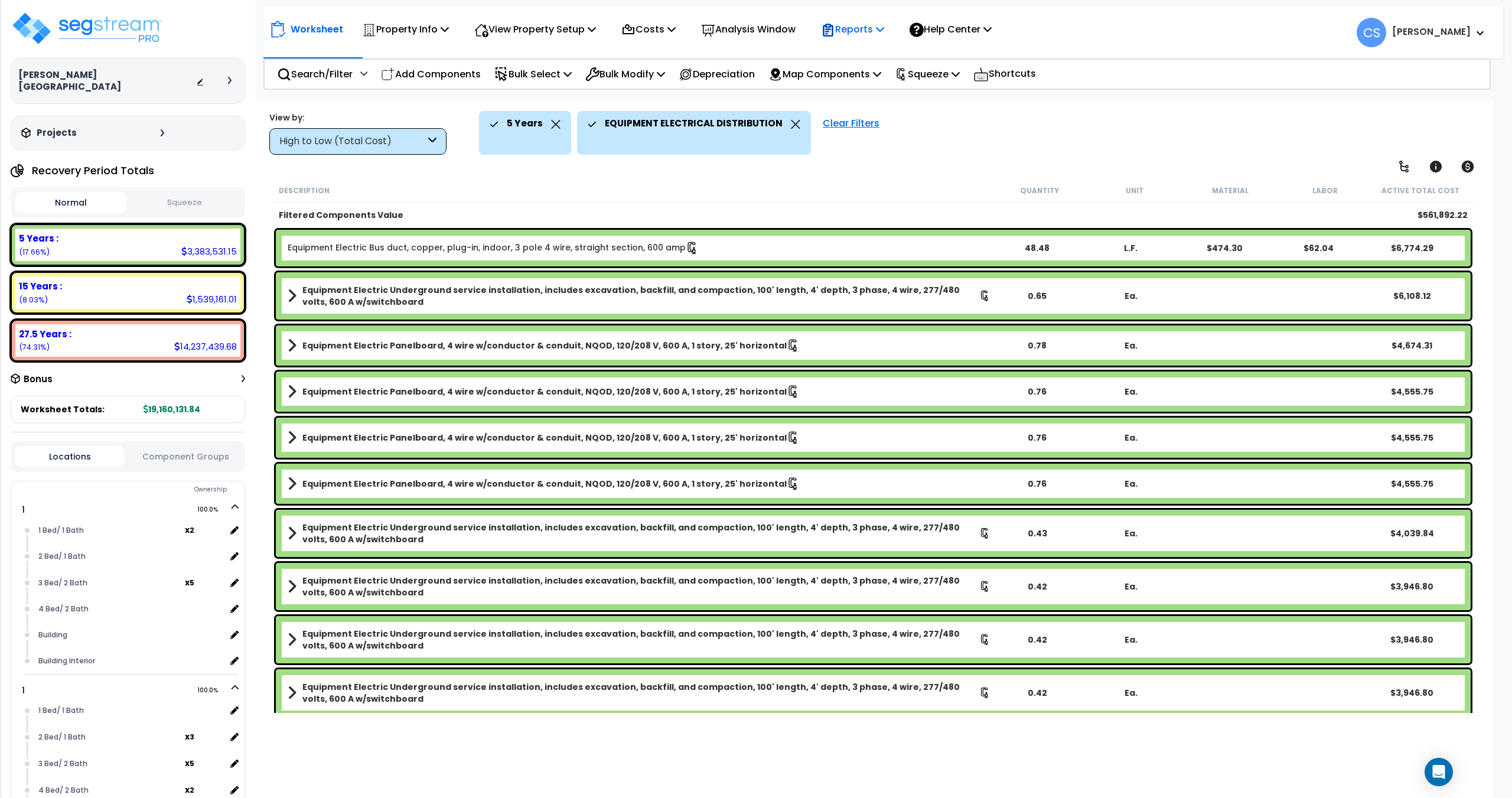
click at [860, 30] on p "Reports" at bounding box center [853, 29] width 63 height 16
click at [867, 53] on link "Get Report" at bounding box center [873, 56] width 117 height 24
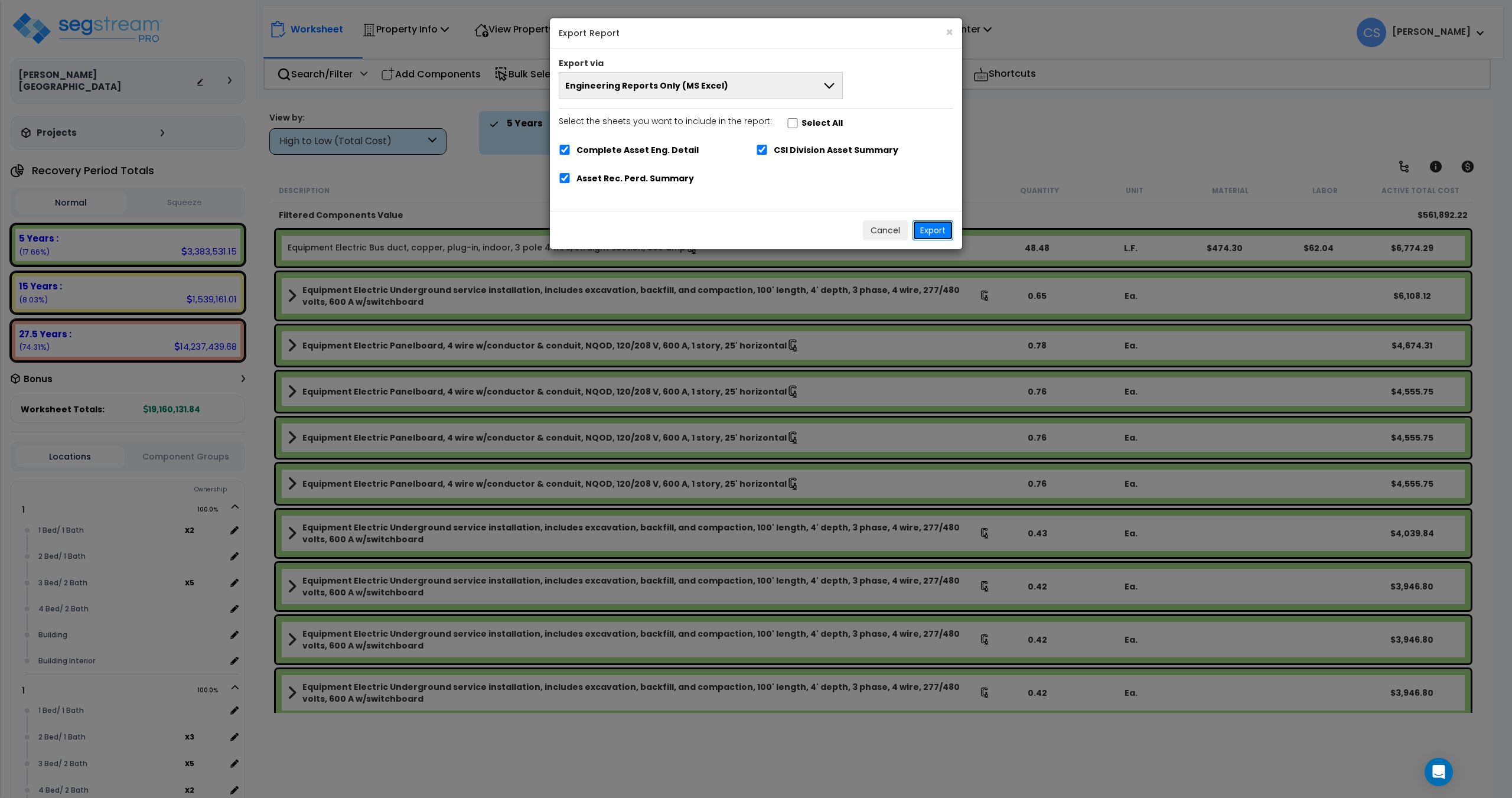
click at [941, 232] on button "Export" at bounding box center [933, 230] width 41 height 20
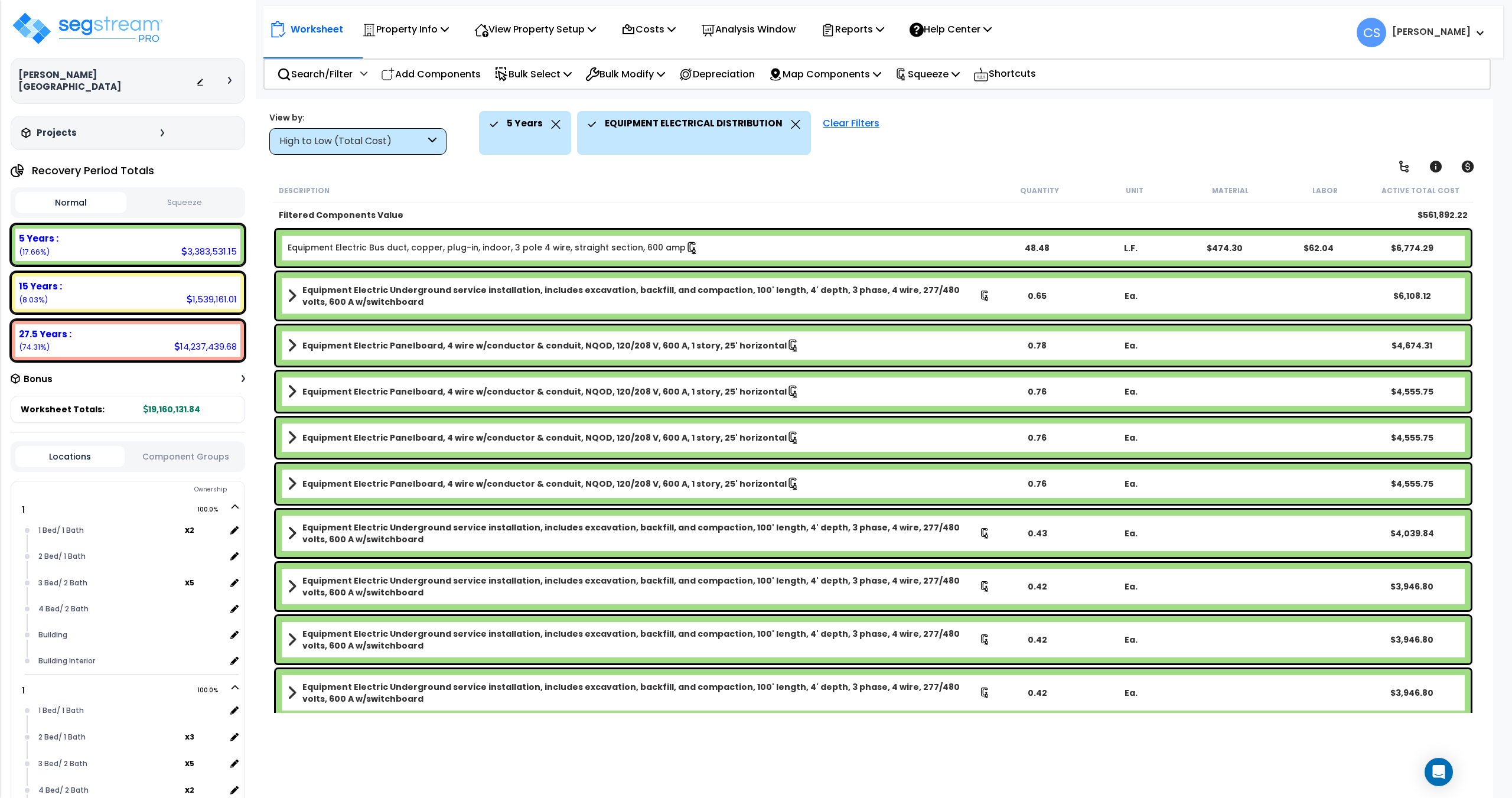
click at [552, 183] on div "Description Quantity Unit Material Labor Active Total Cost" at bounding box center [873, 191] width 1201 height 25
click at [174, 192] on button "Squeeze" at bounding box center [185, 202] width 111 height 21
click at [90, 192] on button "Normal" at bounding box center [71, 202] width 111 height 21
click at [165, 192] on button "Squeeze" at bounding box center [185, 202] width 111 height 21
click at [94, 192] on button "Normal" at bounding box center [71, 202] width 111 height 21
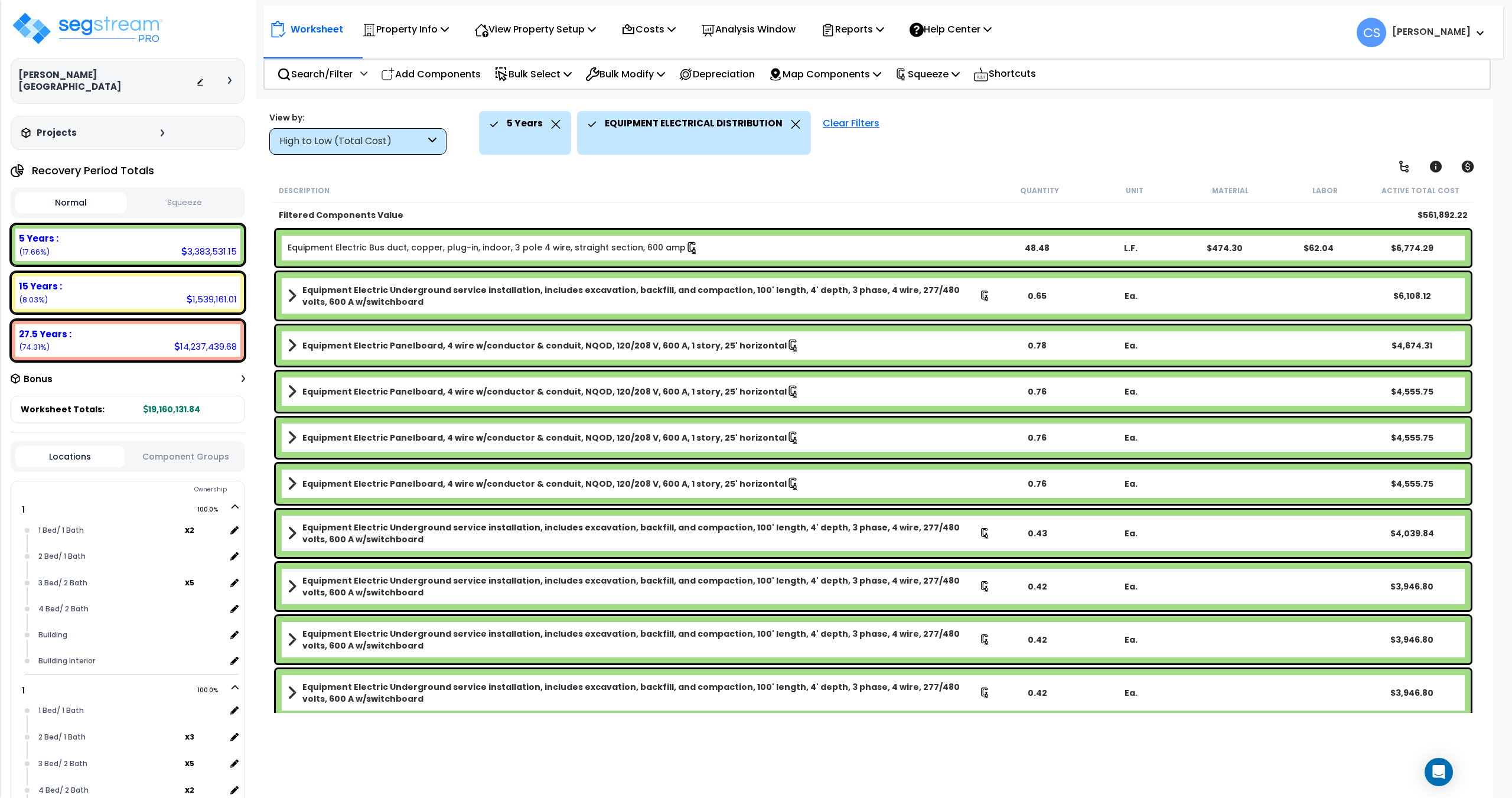
click at [170, 192] on button "Squeeze" at bounding box center [185, 202] width 111 height 21
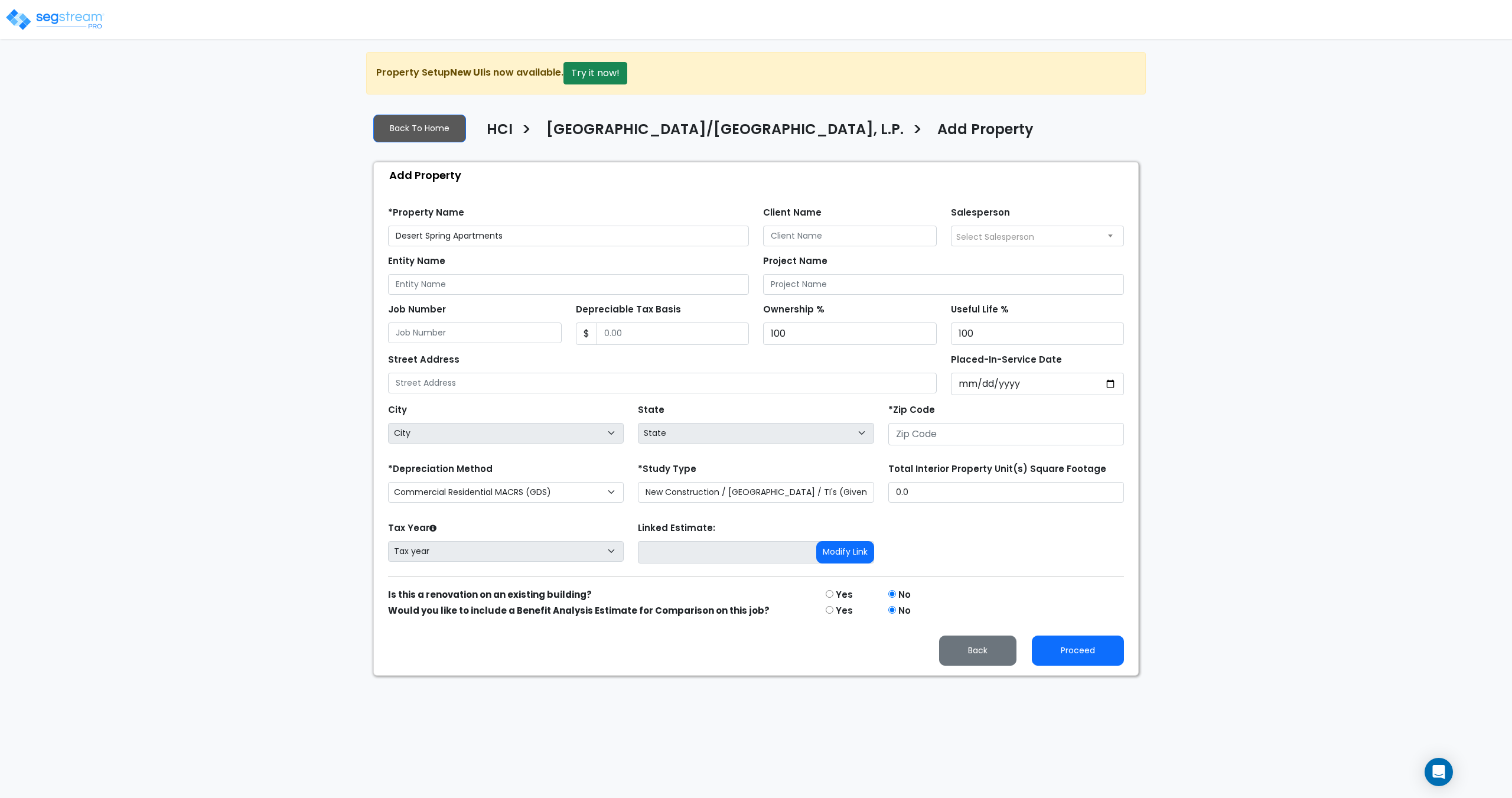
select select "CRM(_8"
select select "NEW"
